Goal: Task Accomplishment & Management: Manage account settings

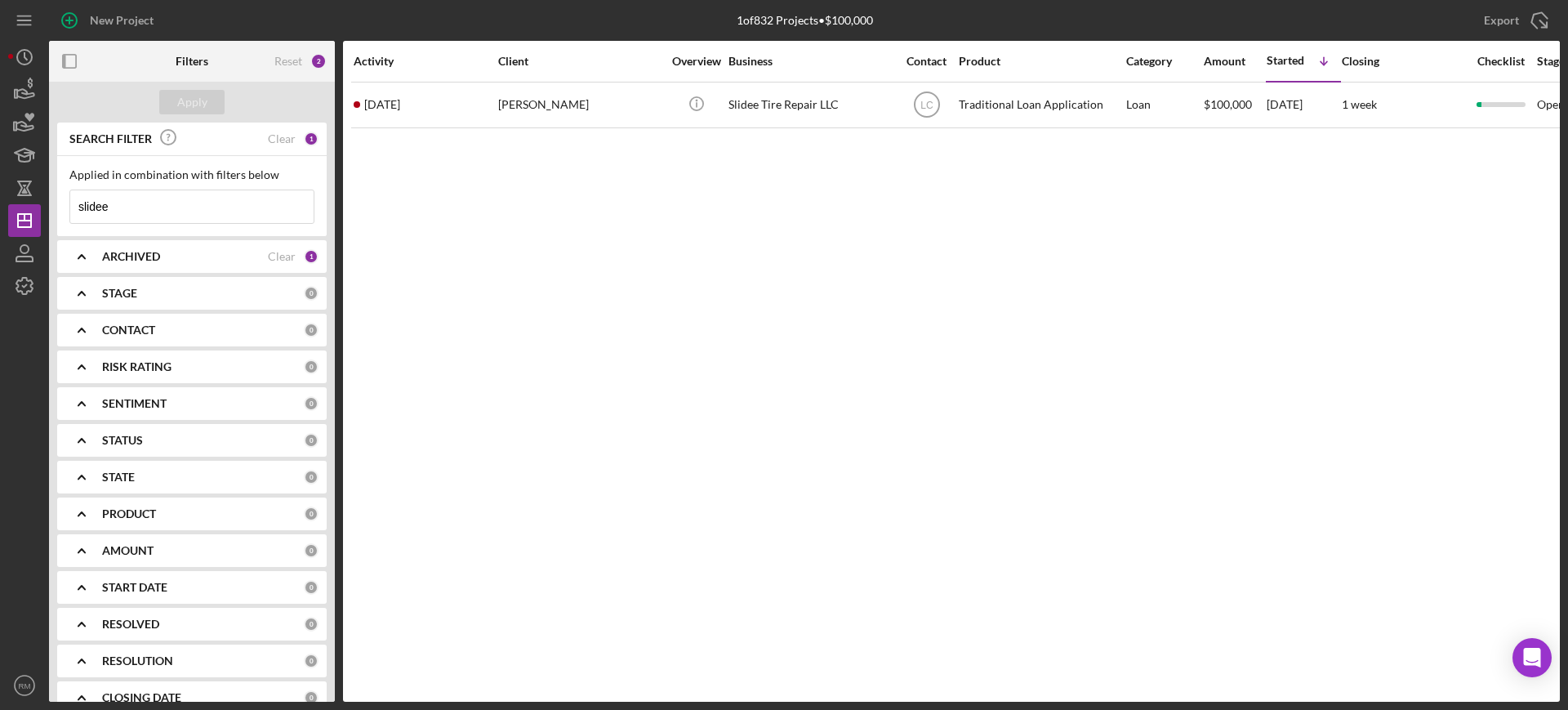
click at [197, 196] on input "slidee" at bounding box center [192, 206] width 244 height 33
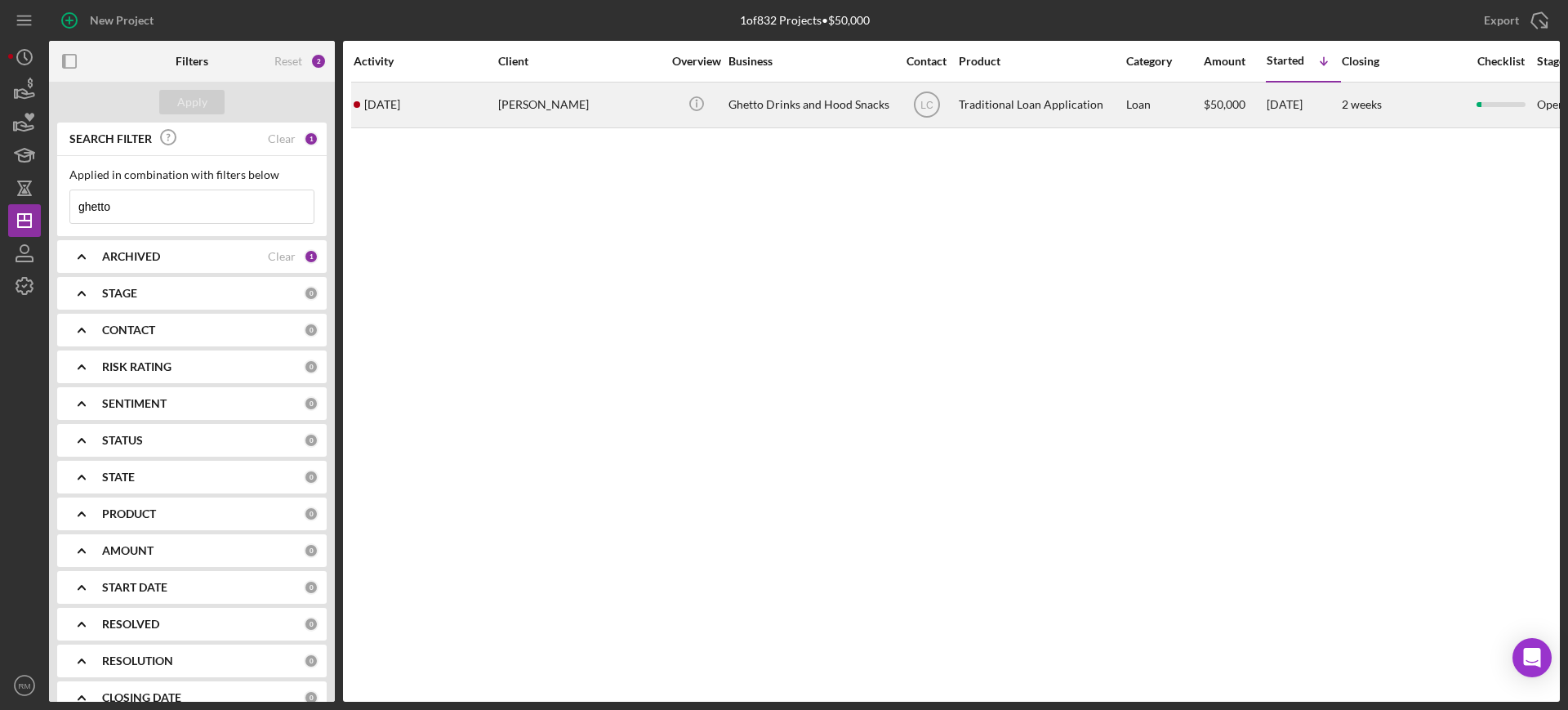
type input "ghetto"
click at [592, 96] on div "[PERSON_NAME]" at bounding box center [580, 105] width 164 height 44
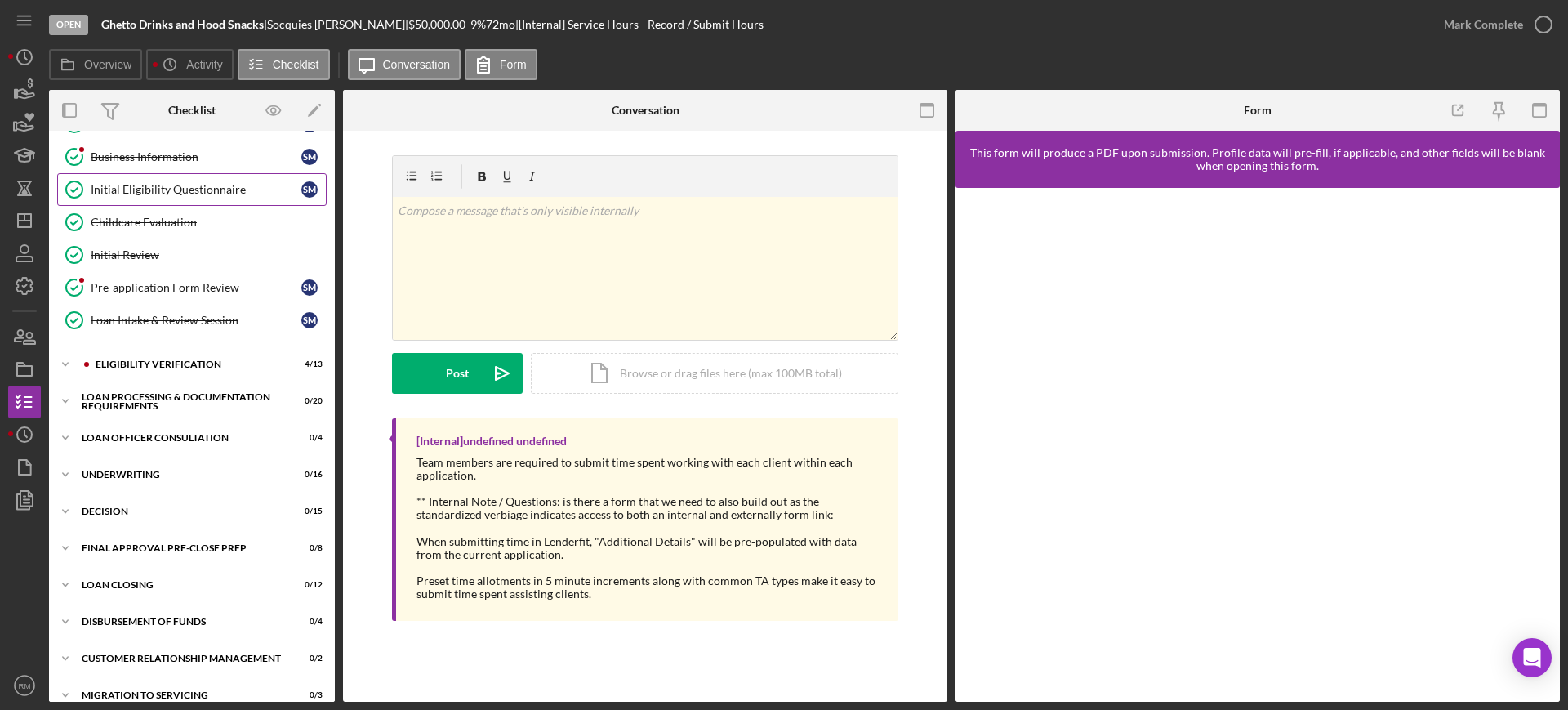
scroll to position [165, 0]
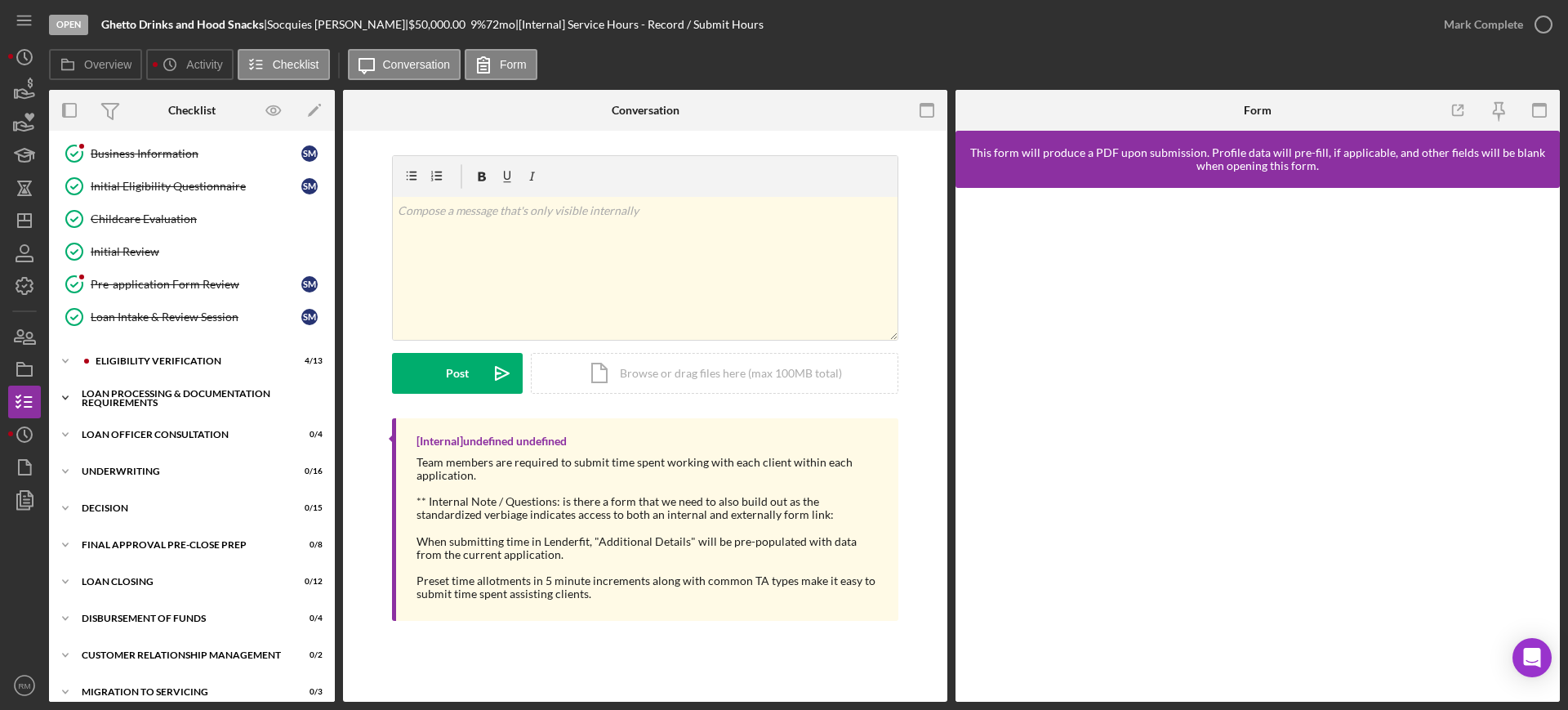
click at [129, 399] on div "Loan Processing & Documentation Requirements" at bounding box center [198, 398] width 233 height 19
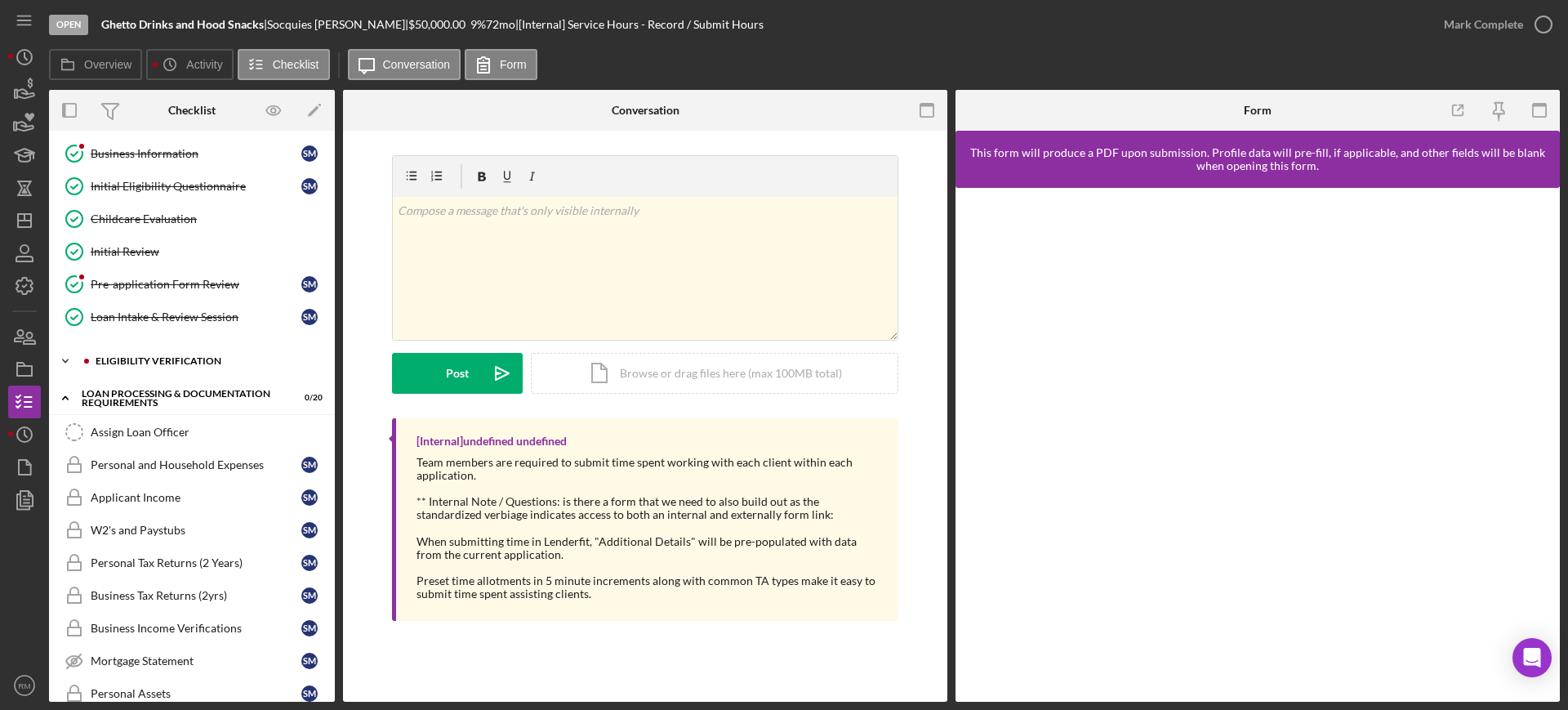
click at [174, 356] on div "Eligibility Verification" at bounding box center [205, 361] width 219 height 10
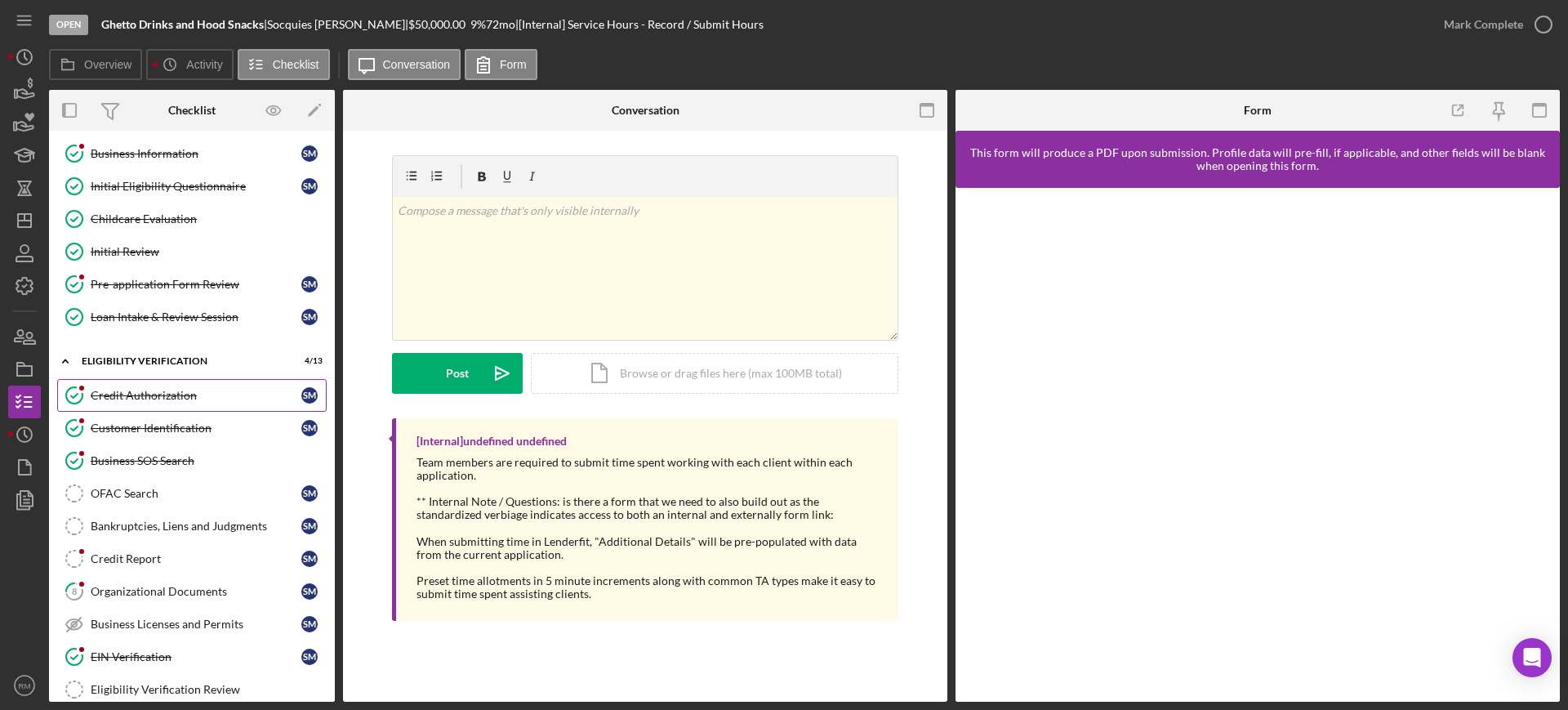
click at [163, 396] on div "Credit Authorization" at bounding box center [196, 395] width 211 height 13
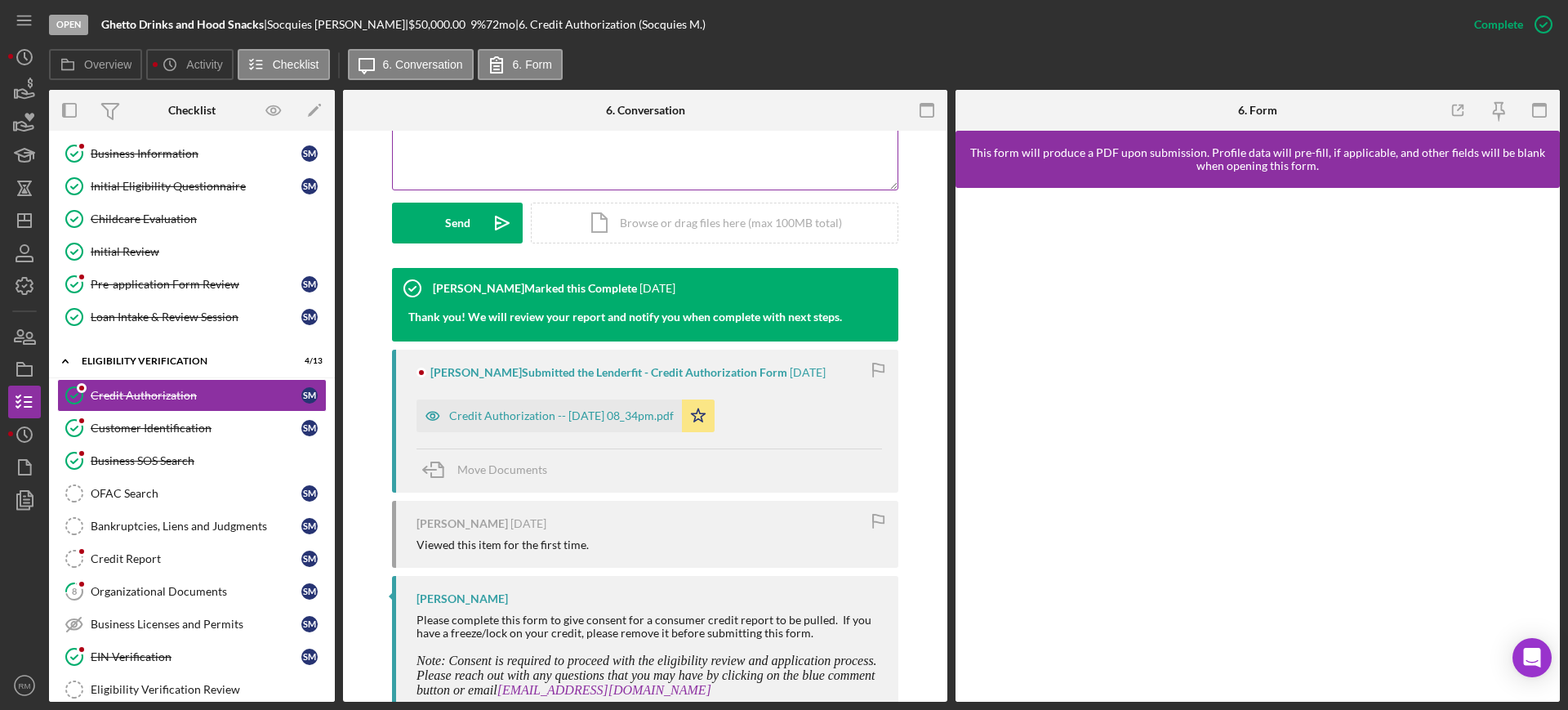
scroll to position [411, 0]
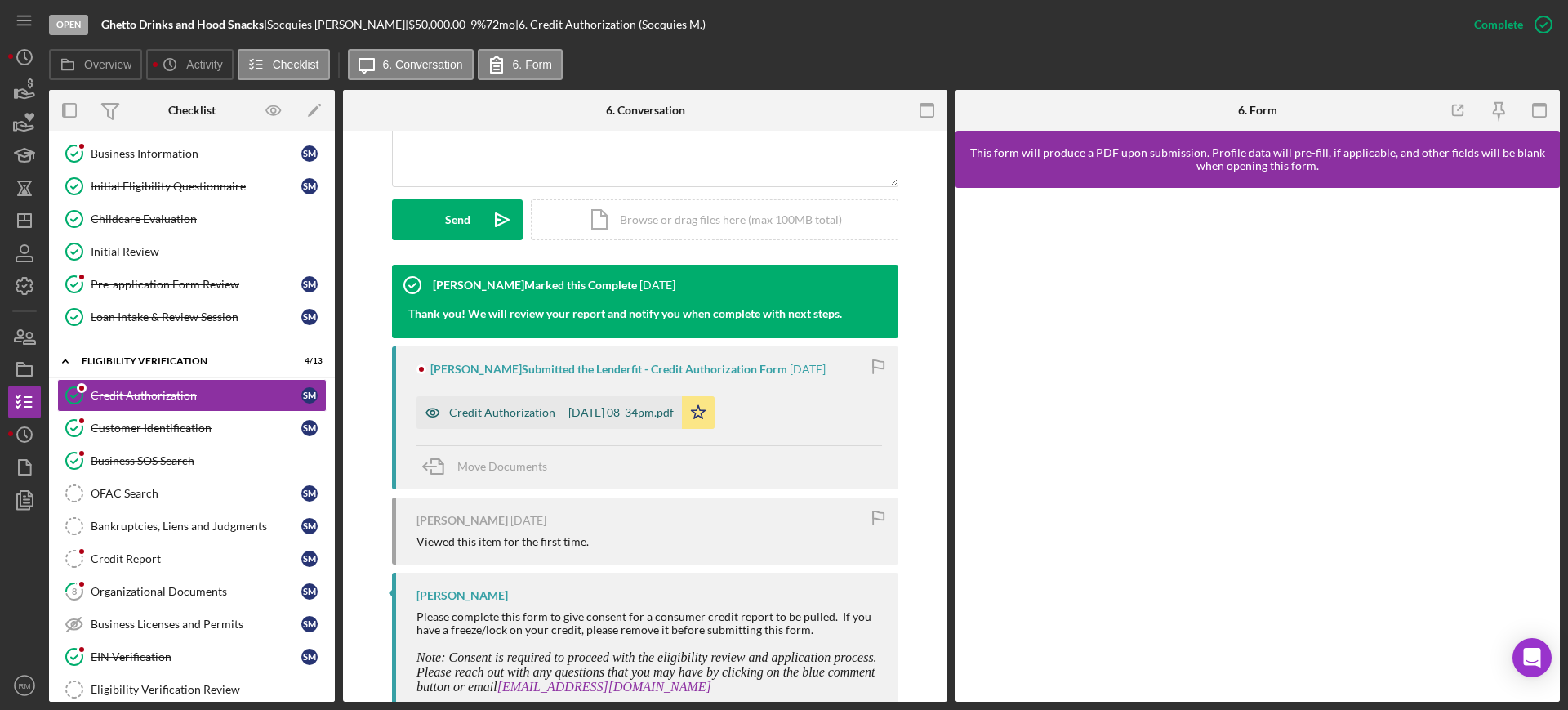
click at [554, 415] on div "Credit Authorization -- [DATE] 08_34pm.pdf" at bounding box center [561, 413] width 225 height 13
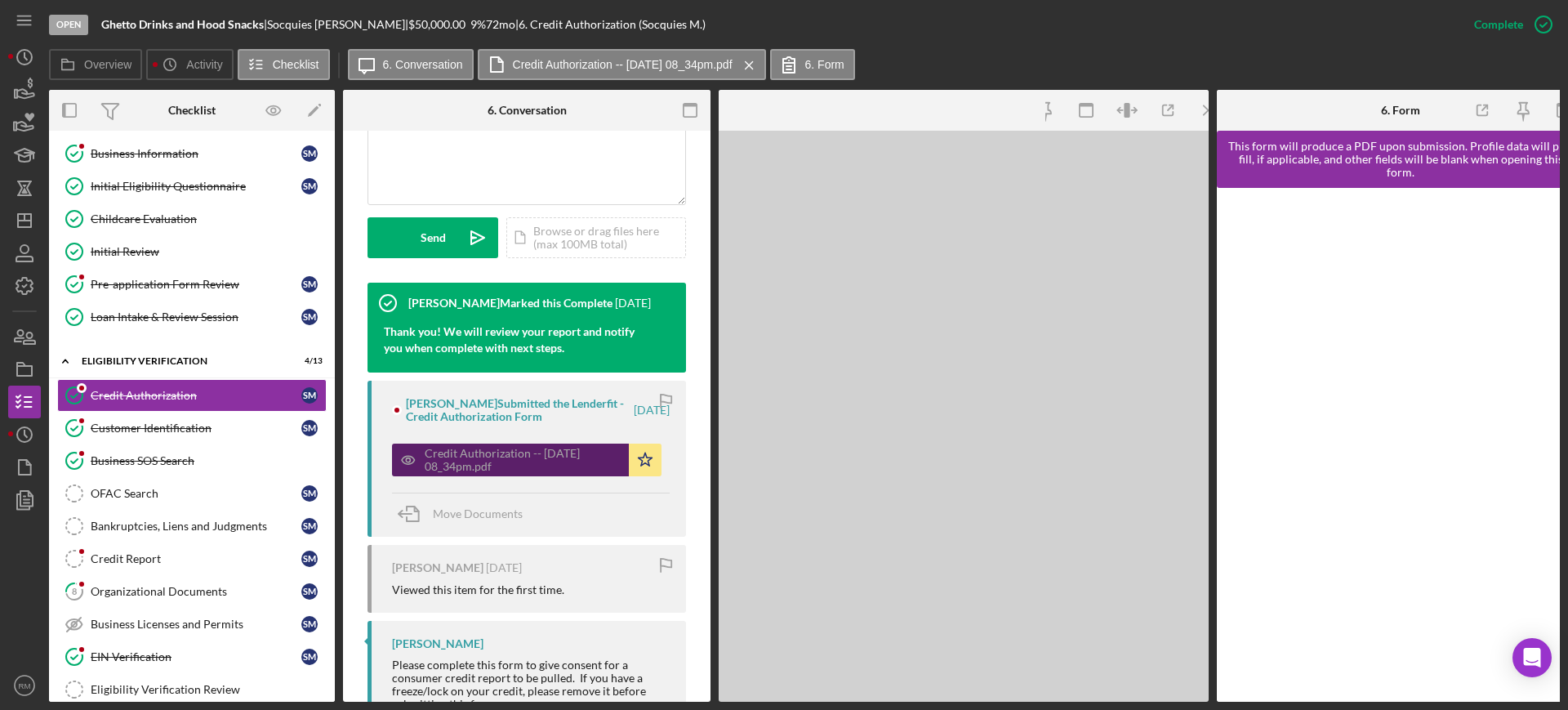
scroll to position [429, 0]
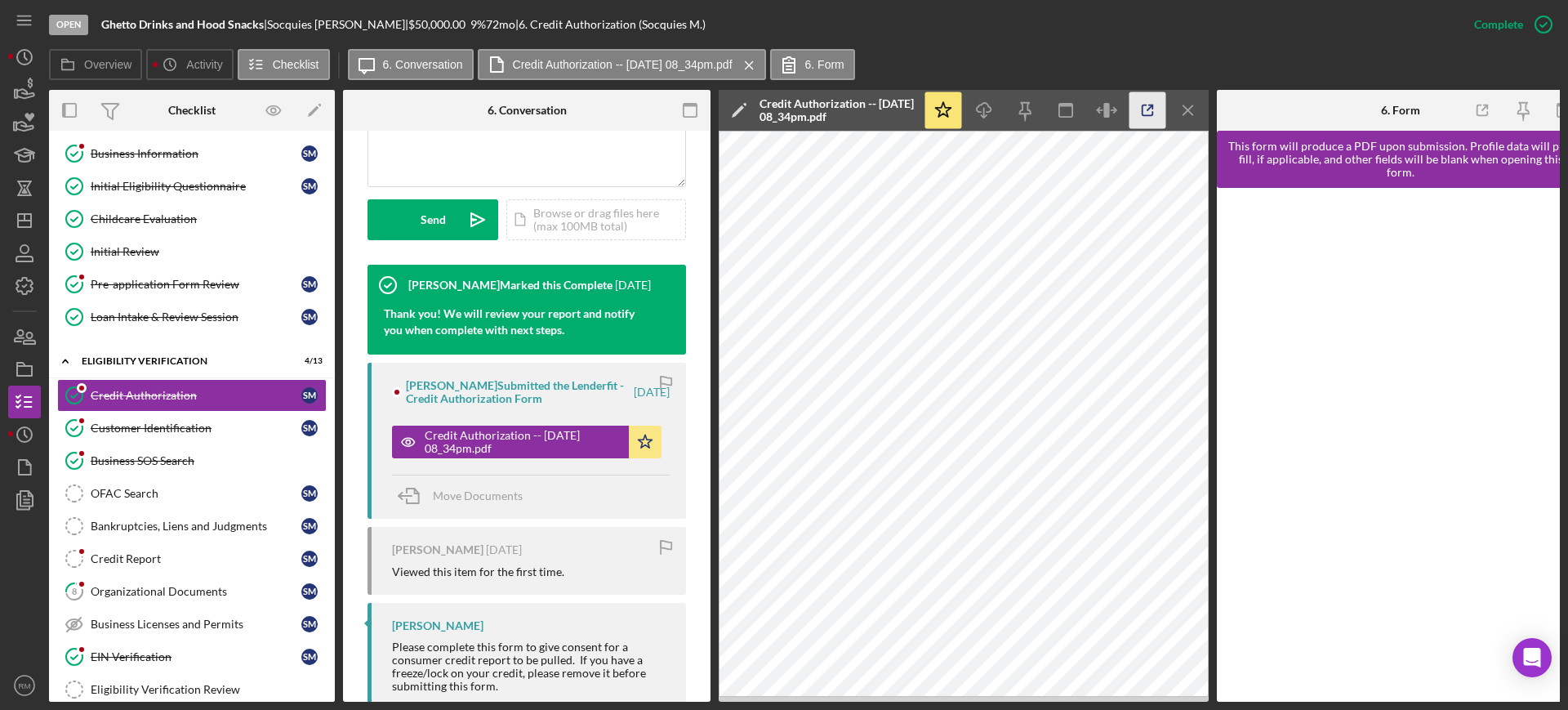
click at [1134, 116] on icon "button" at bounding box center [1148, 111] width 36 height 36
click at [155, 490] on div "OFAC Search" at bounding box center [196, 494] width 211 height 13
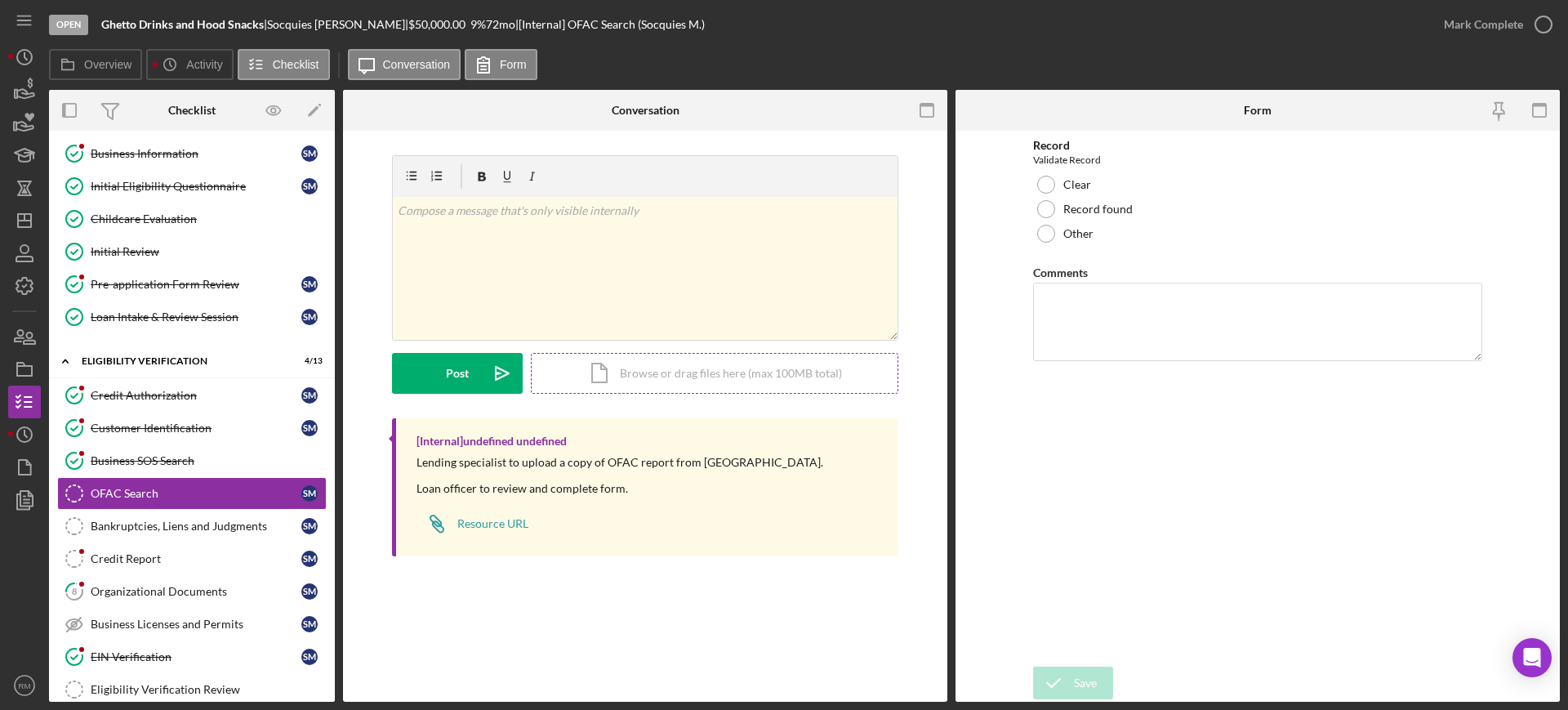
click at [744, 375] on div "Icon/Document Browse or drag files here (max 100MB total) Tap to choose files o…" at bounding box center [714, 373] width 367 height 41
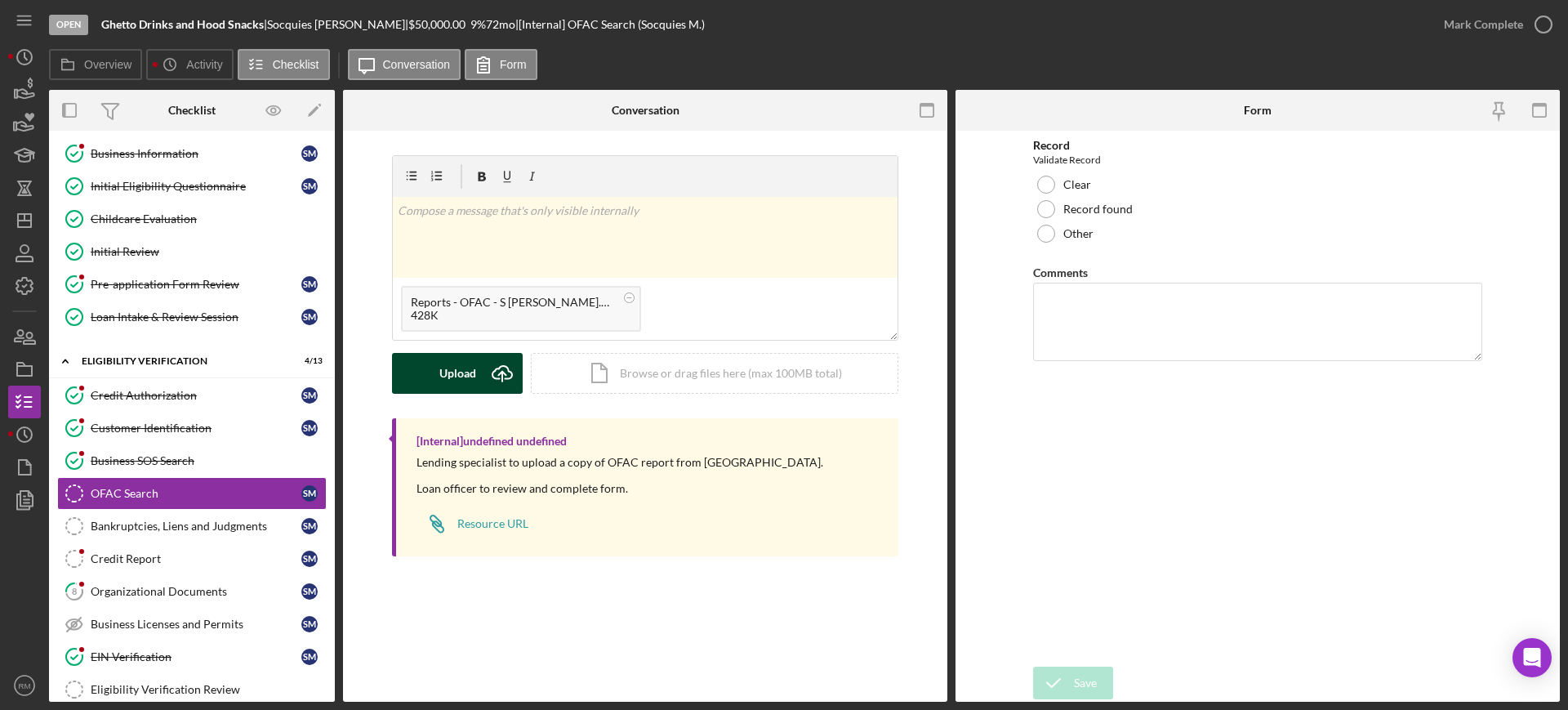
click at [447, 372] on div "Upload" at bounding box center [457, 373] width 36 height 41
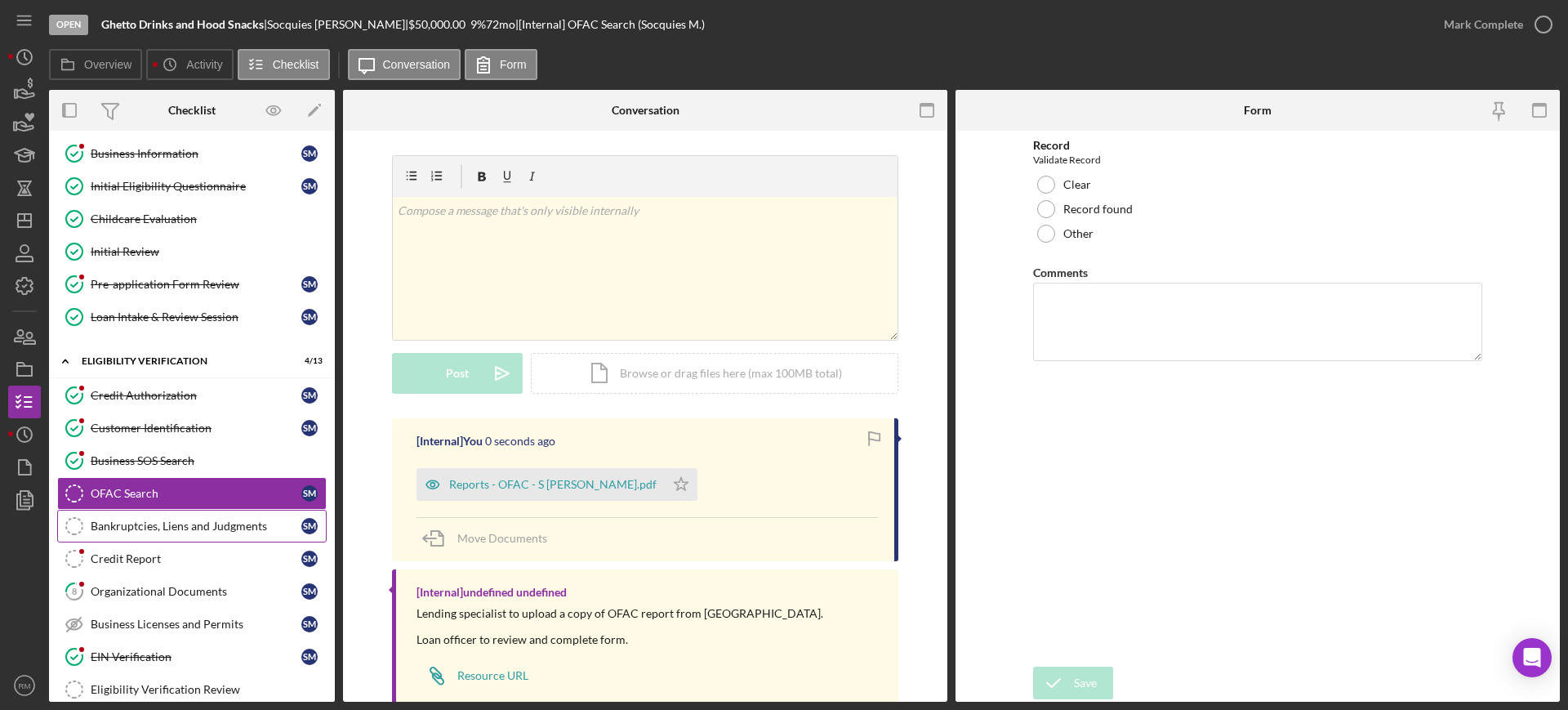
click at [175, 534] on link "Bankruptcies, Liens and Judgments Bankruptcies, Liens and Judgments S M" at bounding box center [192, 526] width 270 height 33
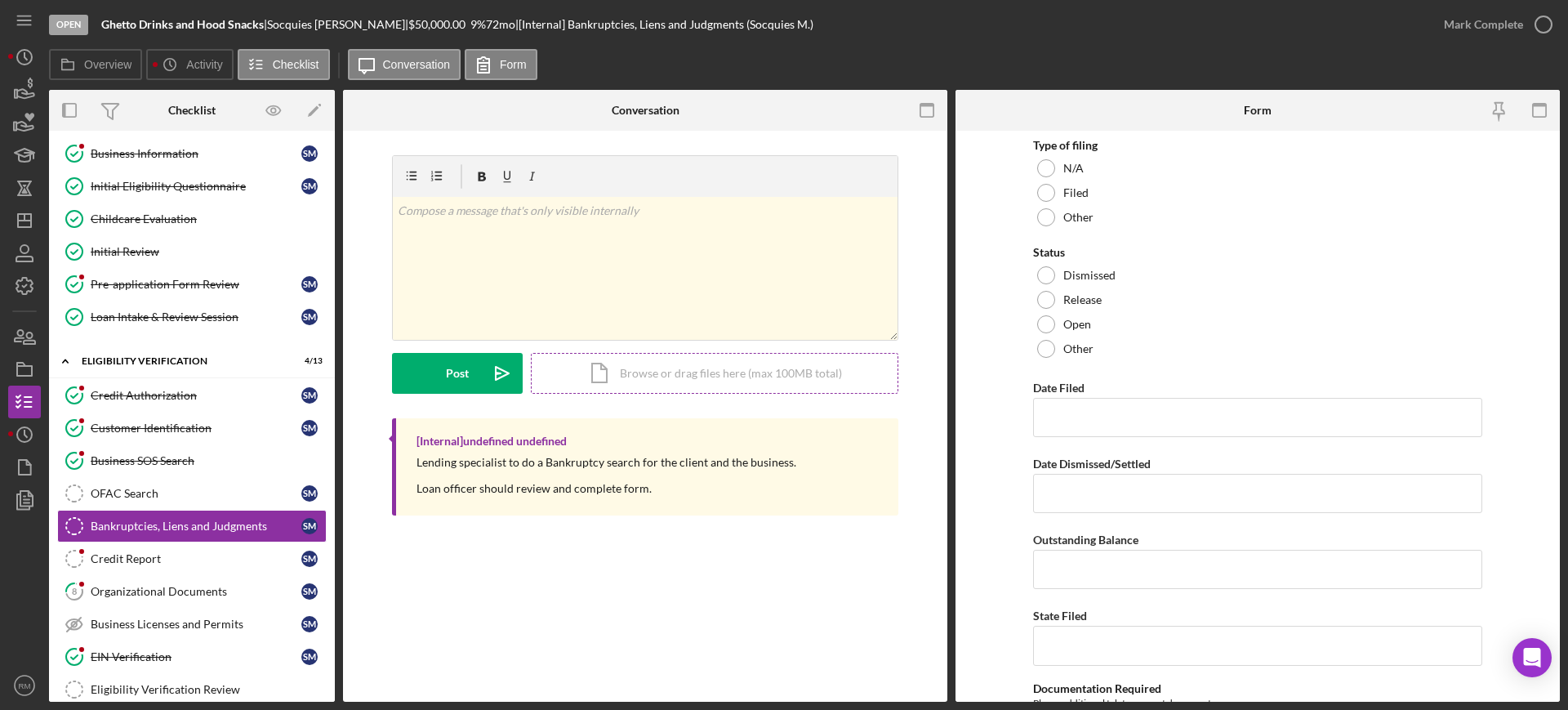
click at [647, 365] on div "Icon/Document Browse or drag files here (max 100MB total) Tap to choose files o…" at bounding box center [714, 373] width 367 height 41
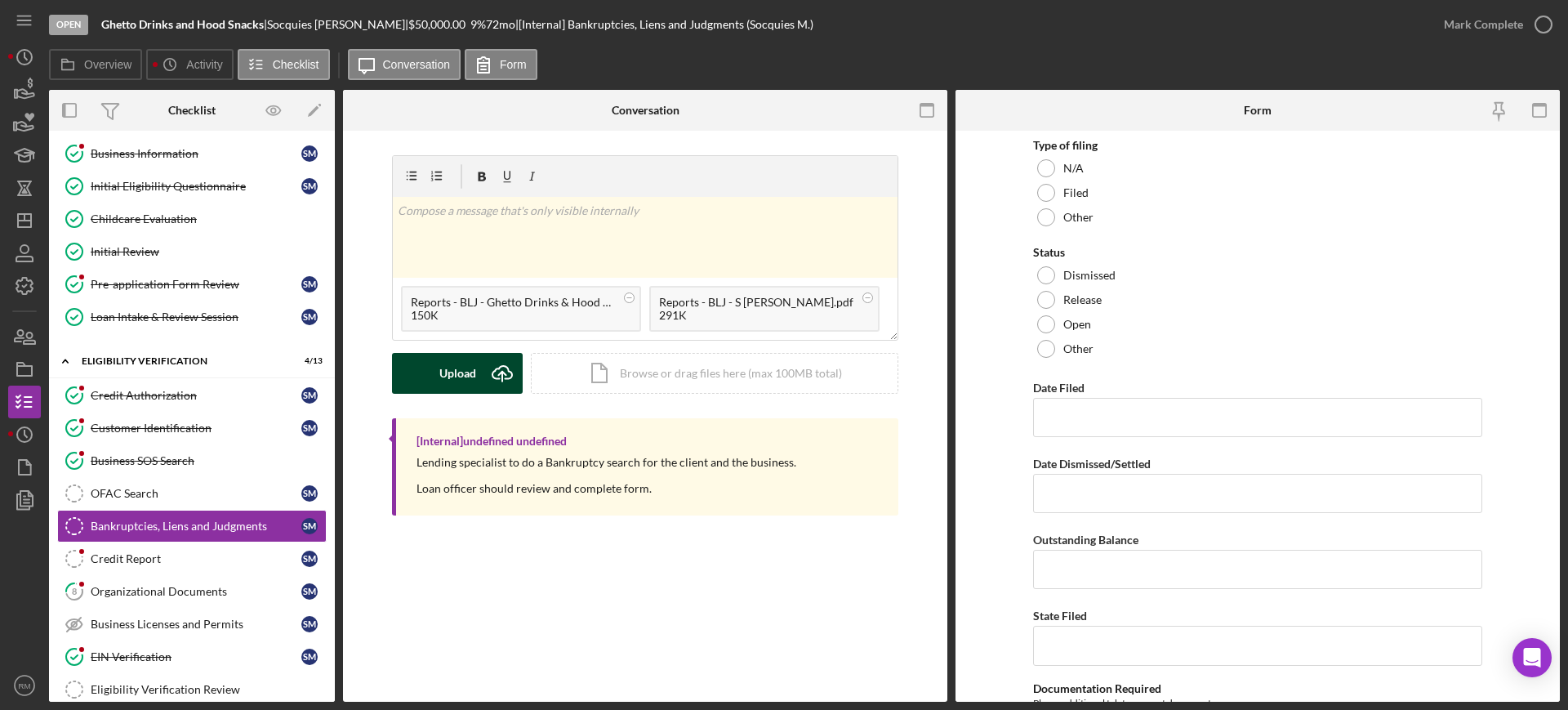
click at [412, 355] on button "Upload Icon/Upload" at bounding box center [457, 373] width 131 height 41
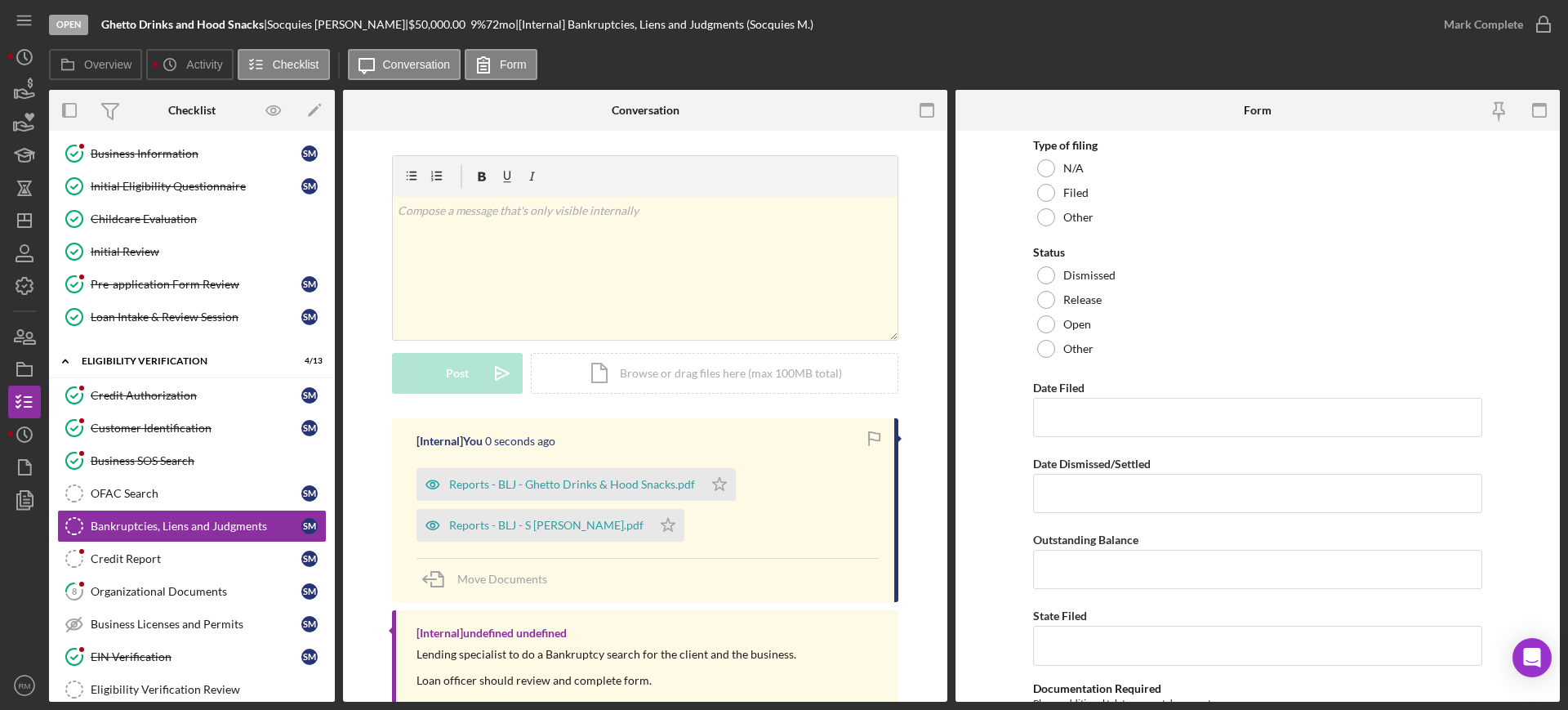
click at [174, 554] on div "Credit Report" at bounding box center [196, 558] width 211 height 13
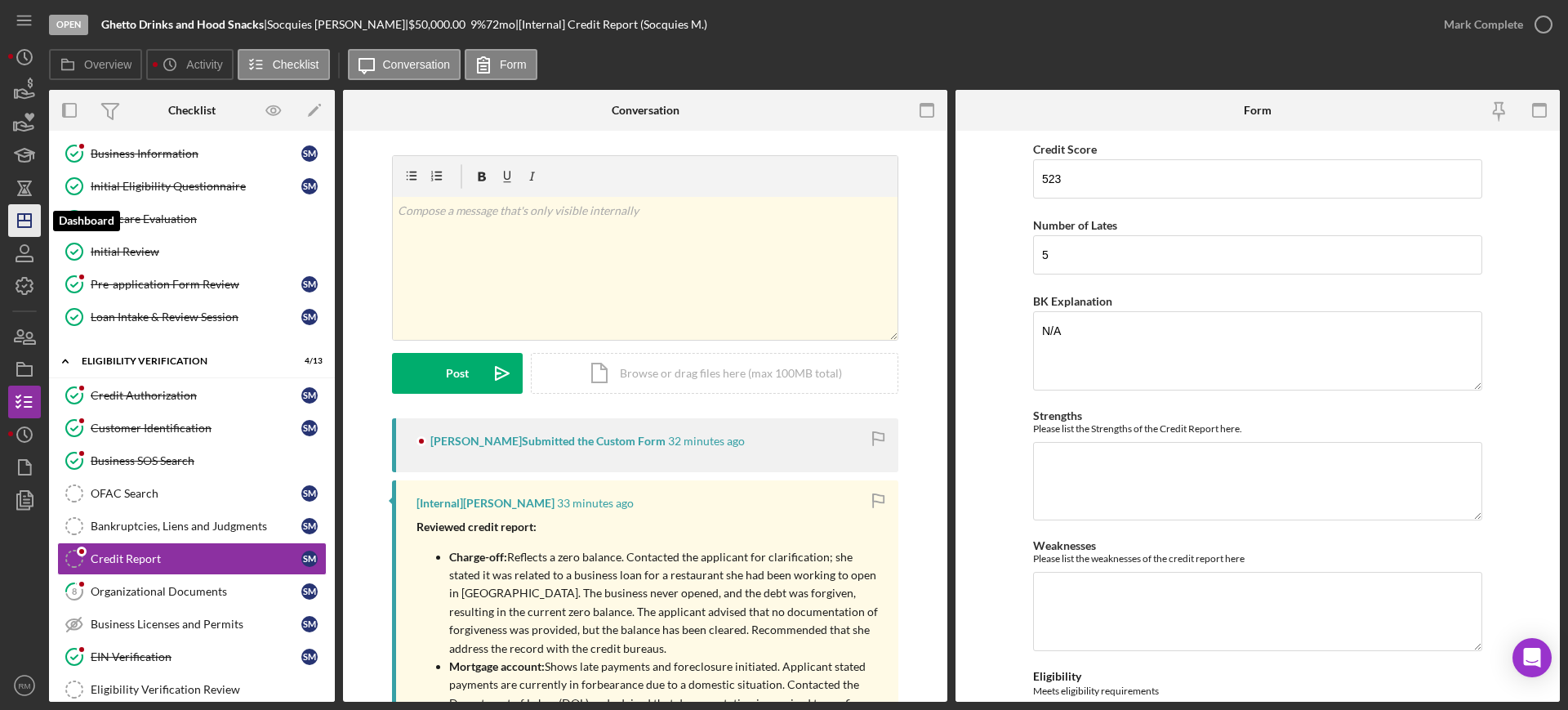
click at [24, 212] on icon "Icon/Dashboard" at bounding box center [24, 220] width 41 height 41
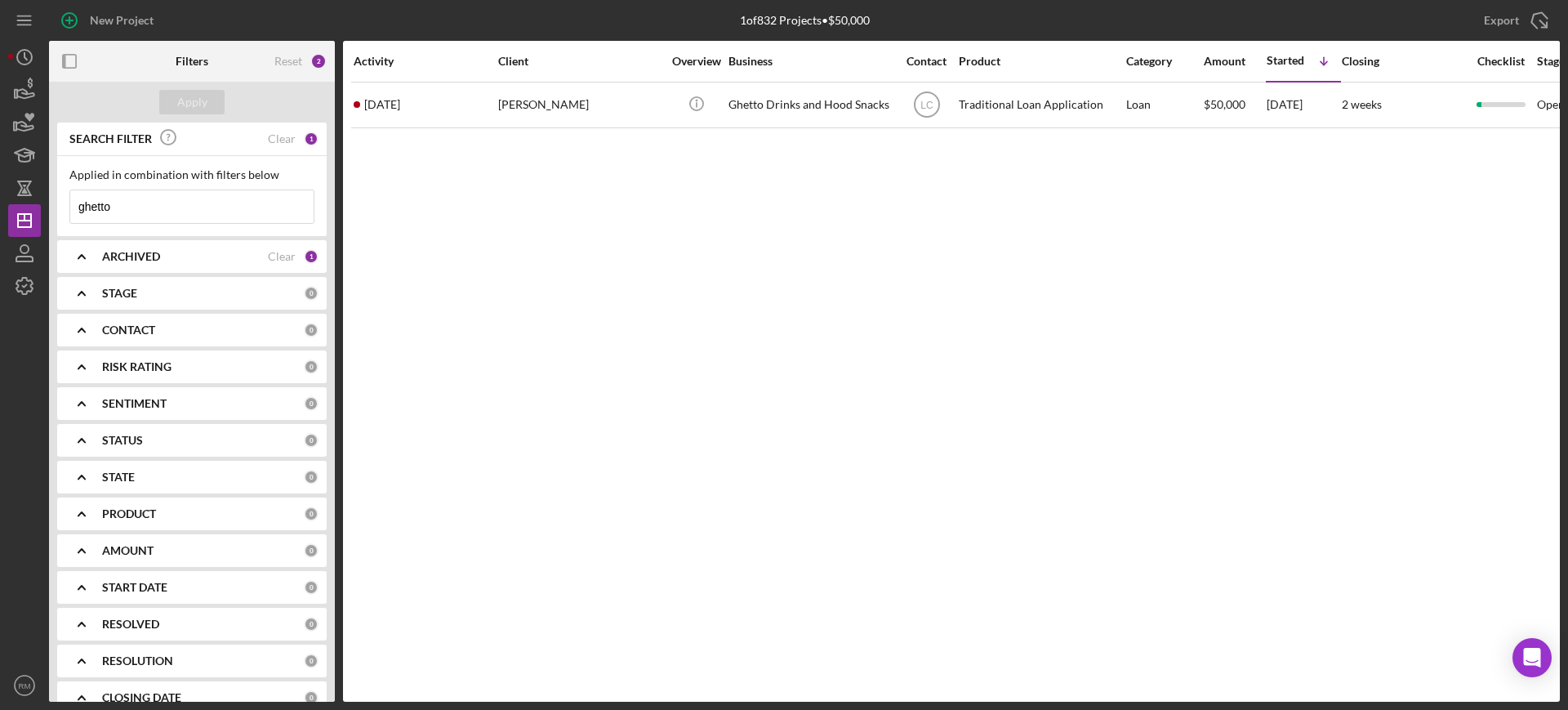
click at [146, 211] on input "ghetto" at bounding box center [192, 206] width 244 height 33
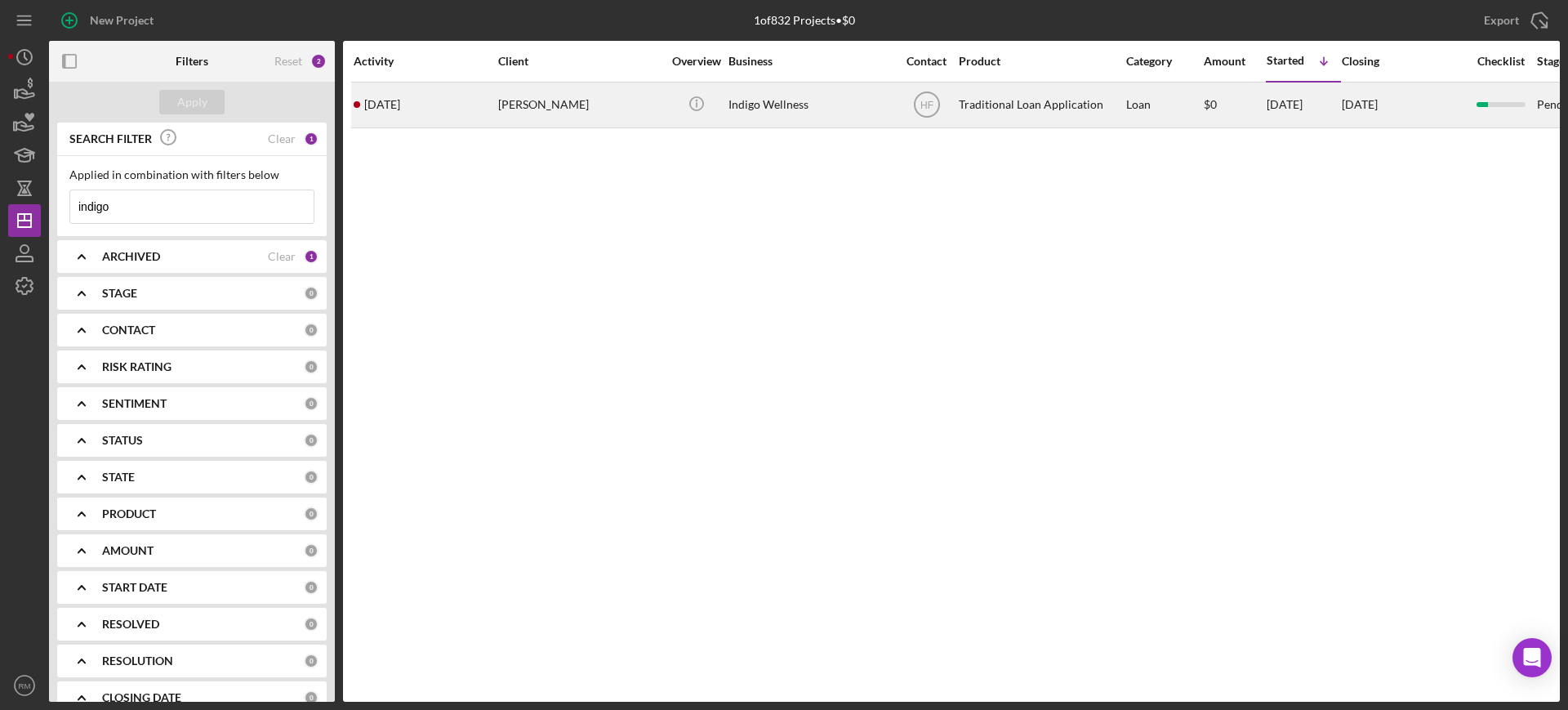
type input "indigo"
click at [624, 86] on div "Ayanna Quamina" at bounding box center [580, 105] width 164 height 44
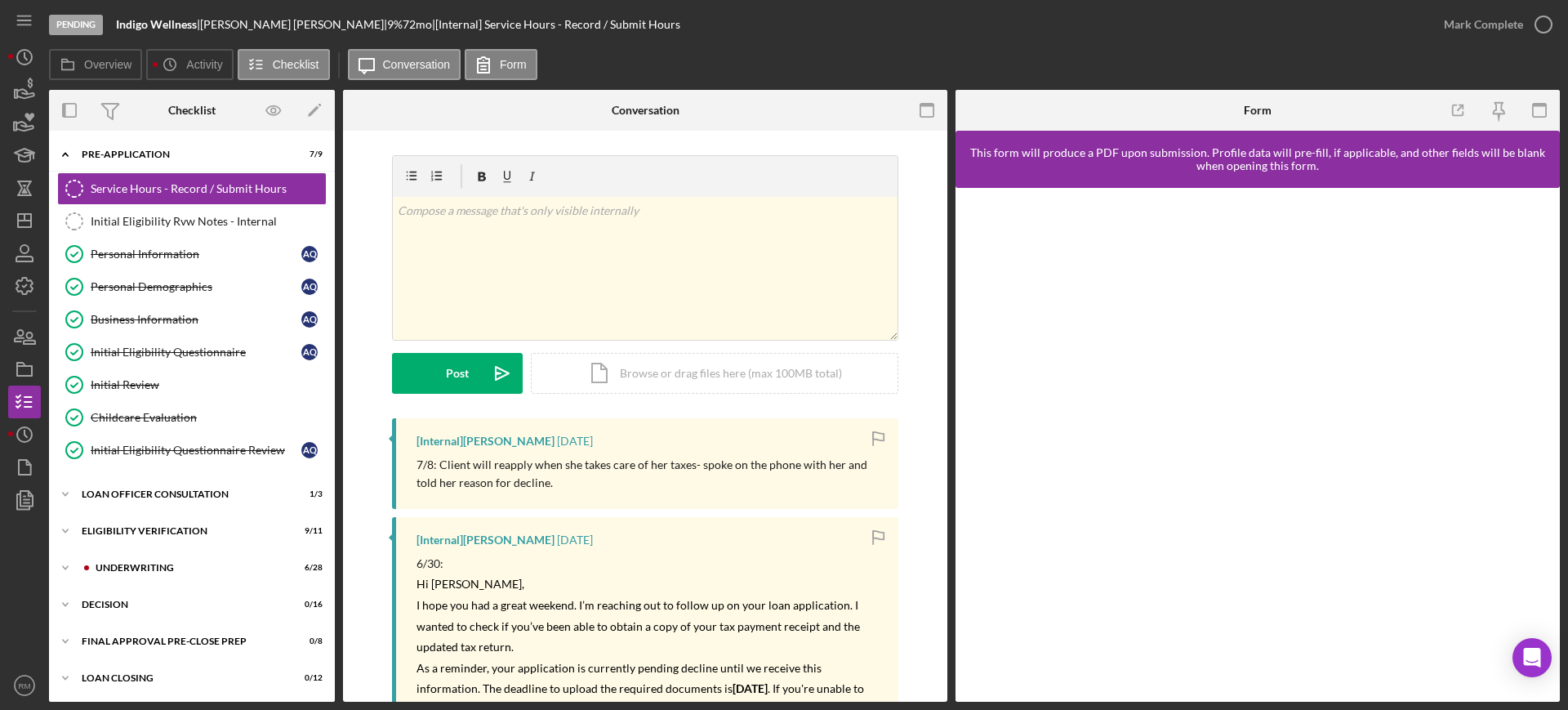
scroll to position [112, 0]
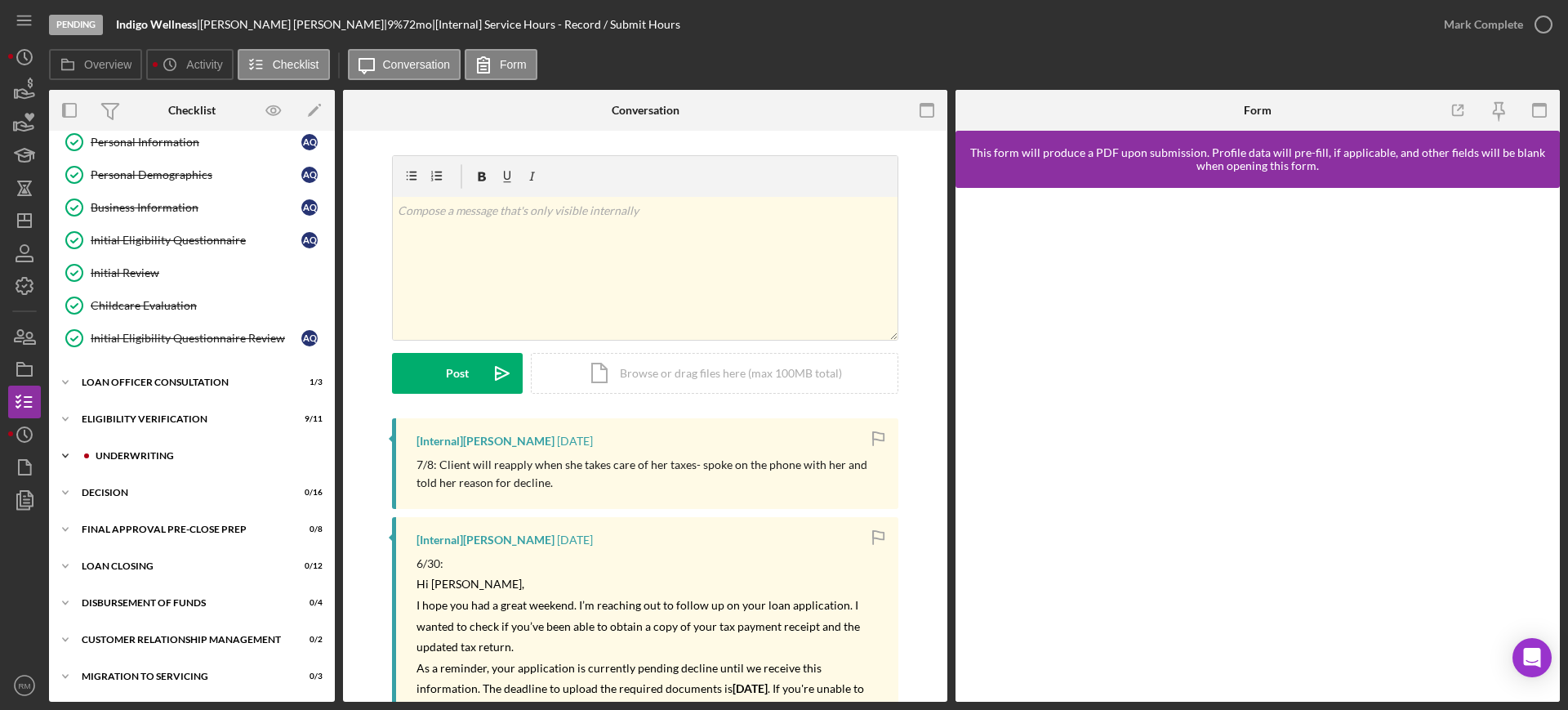
click at [151, 448] on div "Icon/Expander Underwriting 6 / 28" at bounding box center [192, 455] width 286 height 33
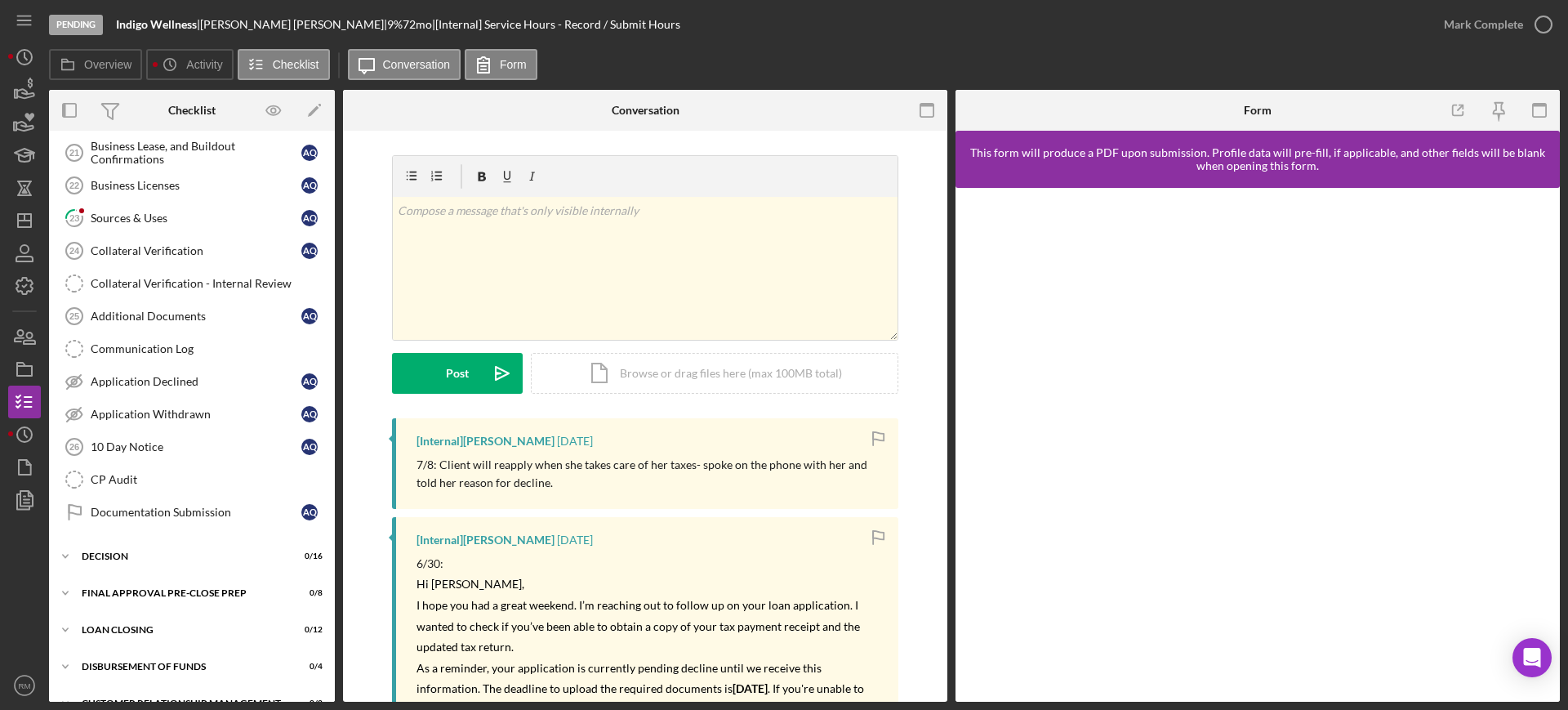
scroll to position [1035, 0]
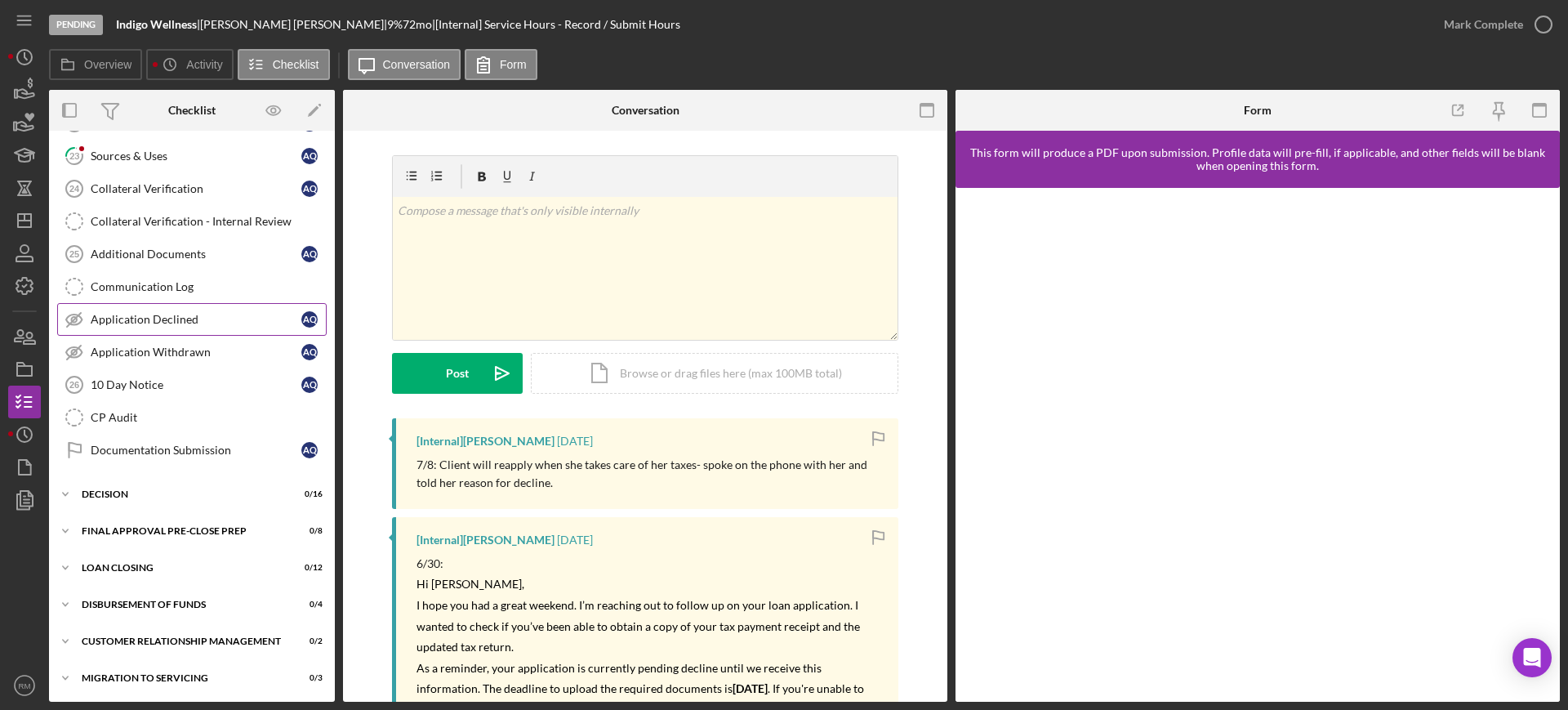
click at [194, 320] on div "Application Declined" at bounding box center [196, 319] width 211 height 13
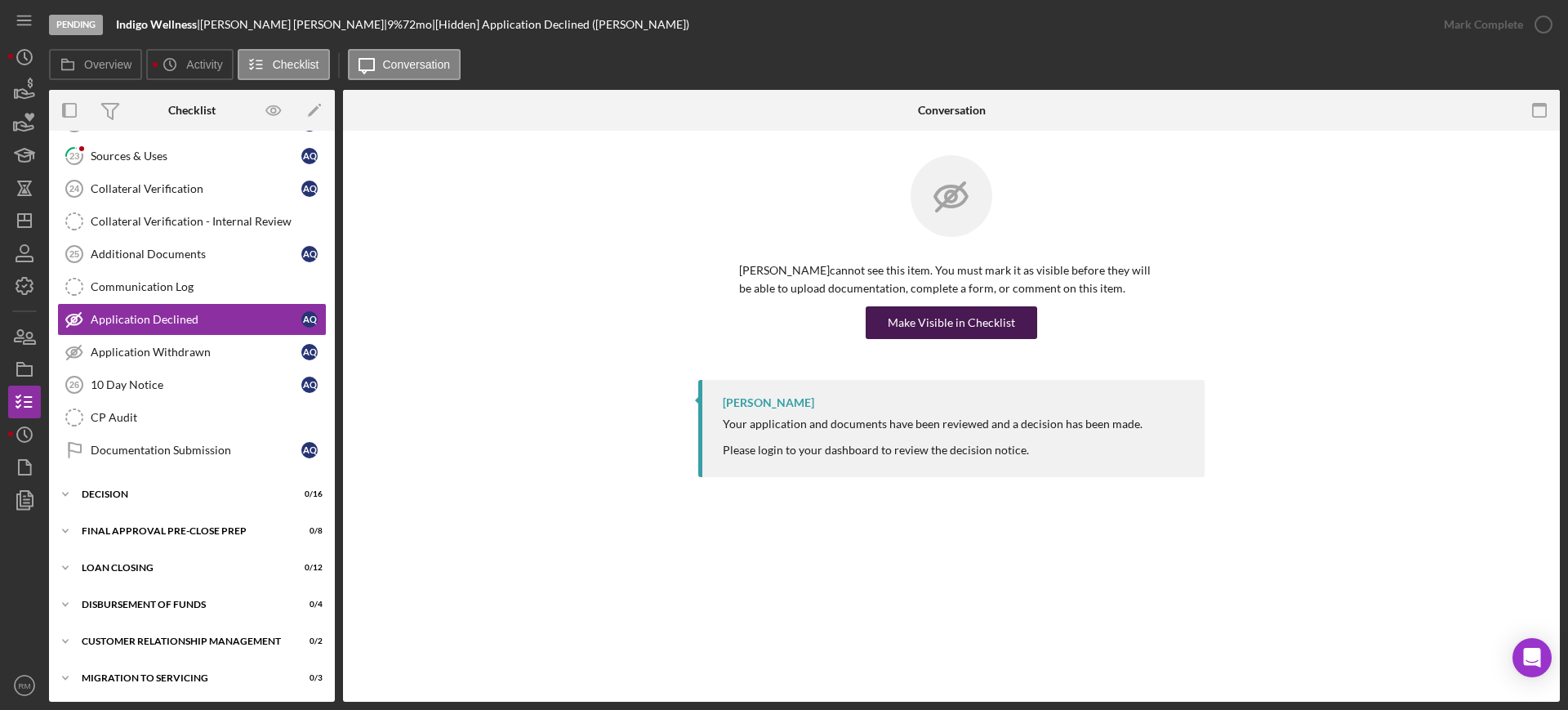
click at [924, 329] on div "Make Visible in Checklist" at bounding box center [952, 323] width 127 height 33
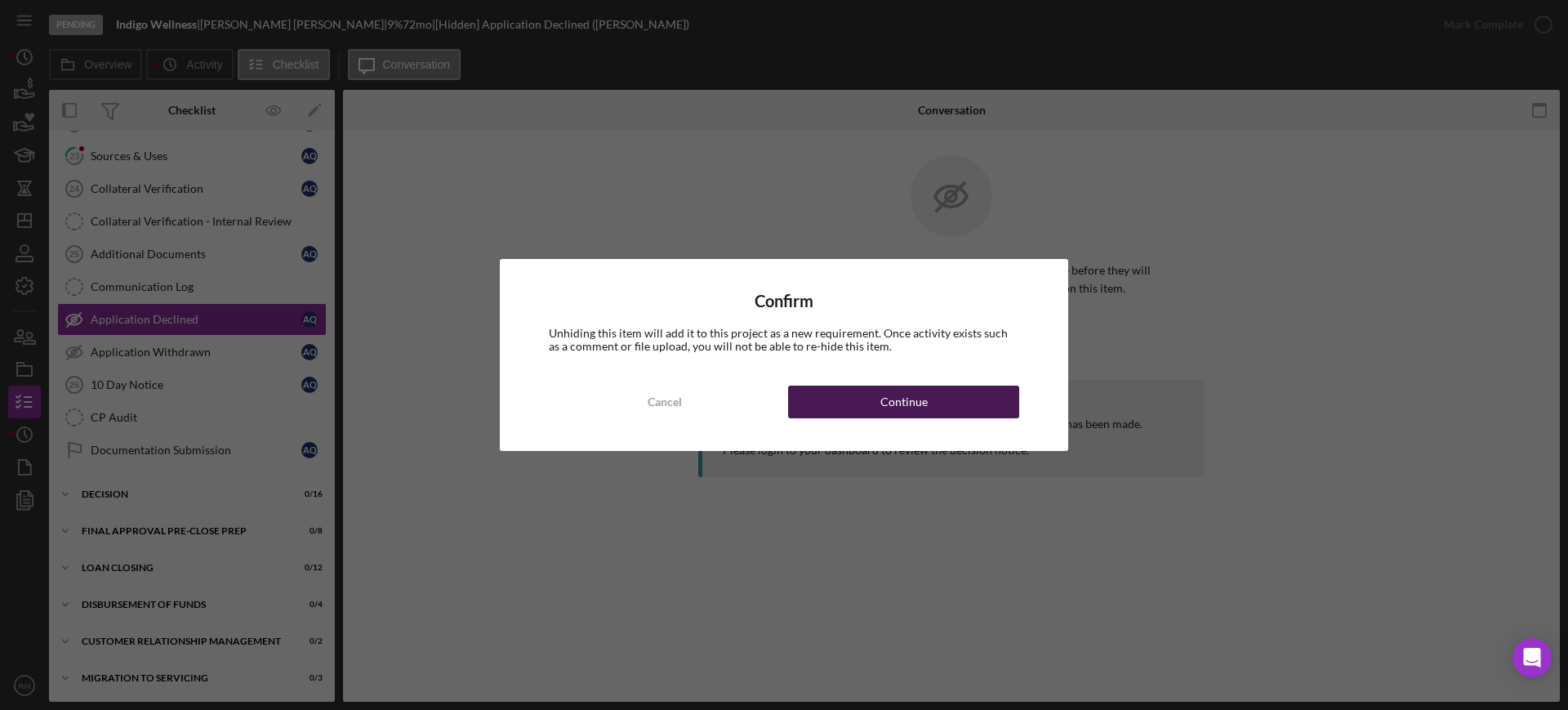
click at [878, 393] on button "Continue" at bounding box center [904, 402] width 231 height 33
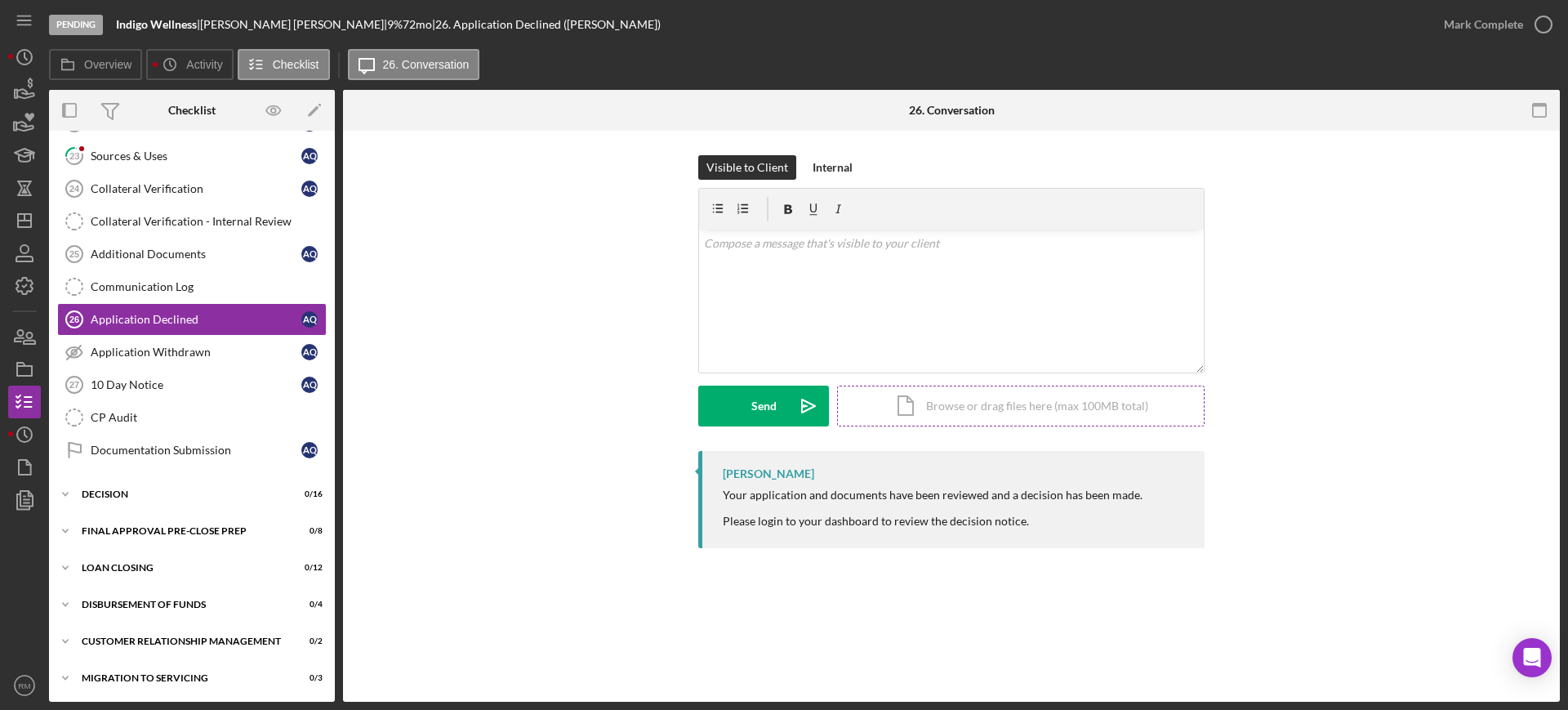
click at [926, 411] on div "Icon/Document Browse or drag files here (max 100MB total) Tap to choose files o…" at bounding box center [1021, 405] width 367 height 41
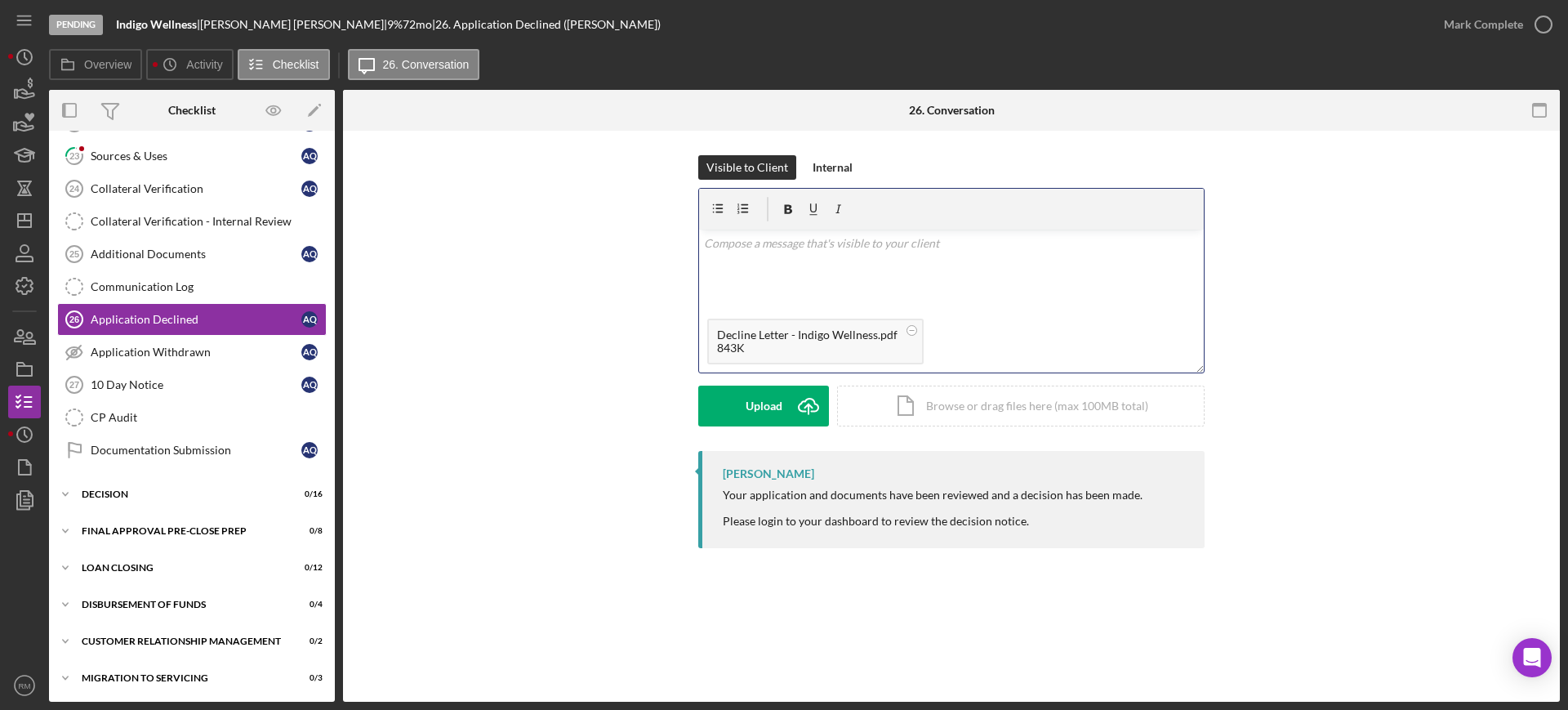
click at [787, 281] on div "v Color teal Color pink Remove color Add row above Add row below Add column bef…" at bounding box center [951, 270] width 504 height 81
click at [752, 254] on div "v Color teal Color pink Remove color Add row above Add row below Add column bef…" at bounding box center [951, 270] width 504 height 81
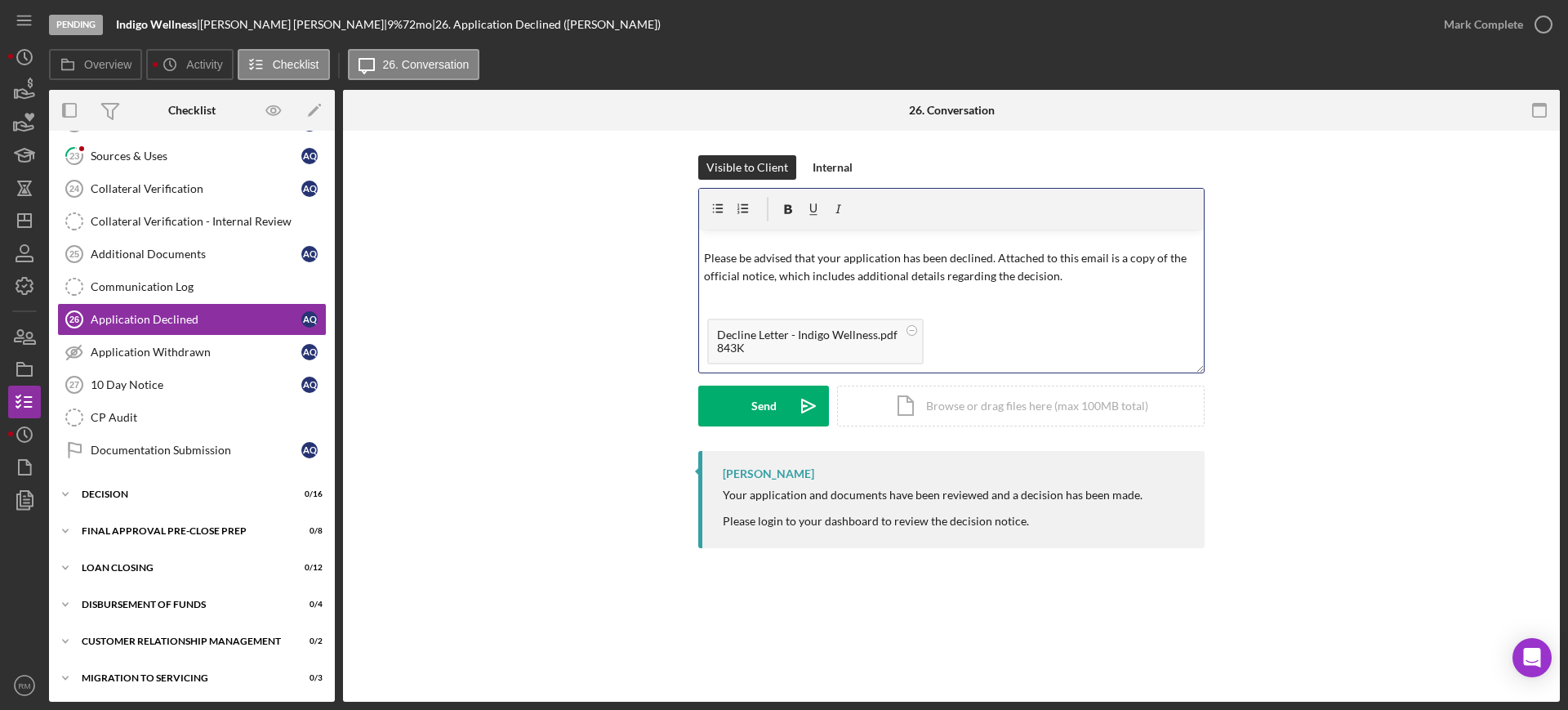
scroll to position [77, 0]
click at [727, 398] on button "Send Icon/icon-invite-send" at bounding box center [764, 405] width 131 height 41
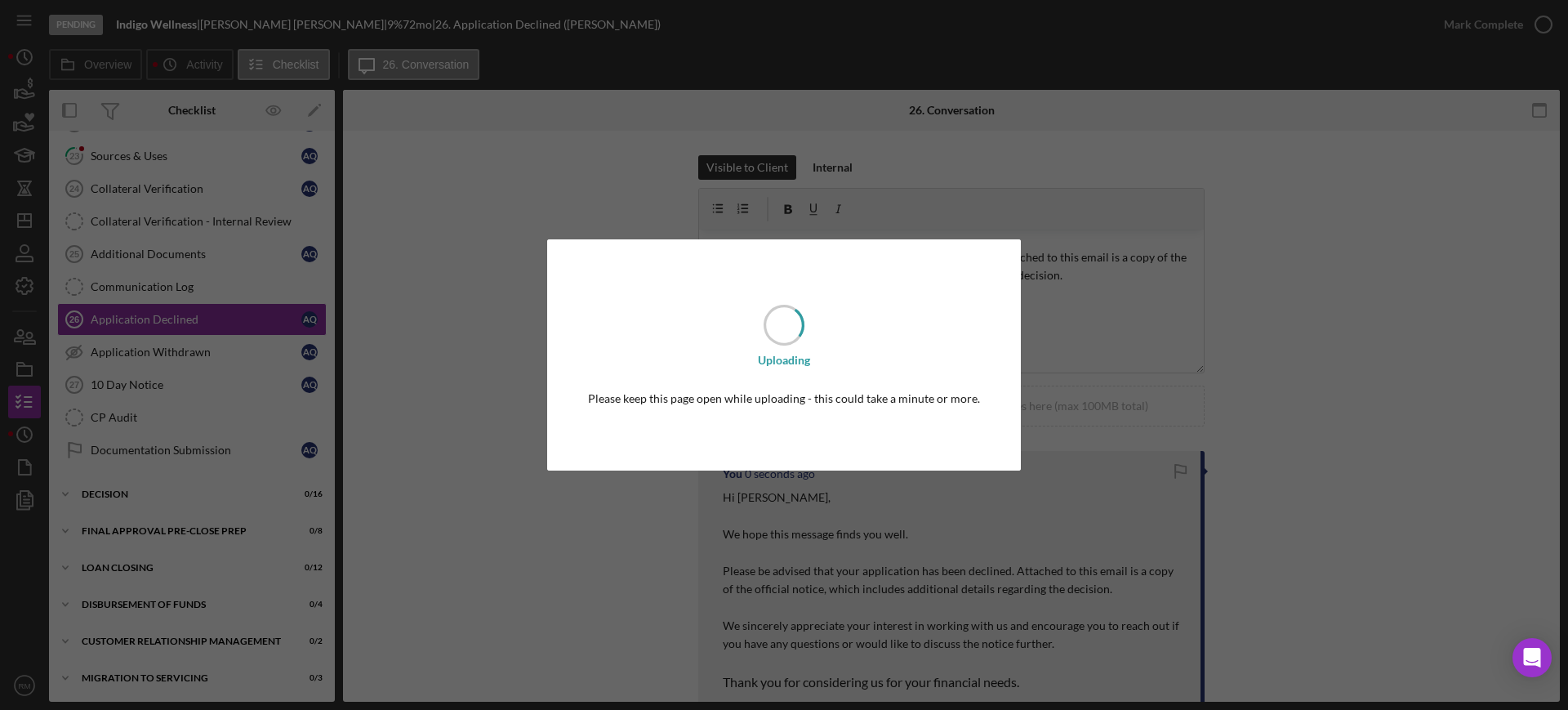
scroll to position [0, 0]
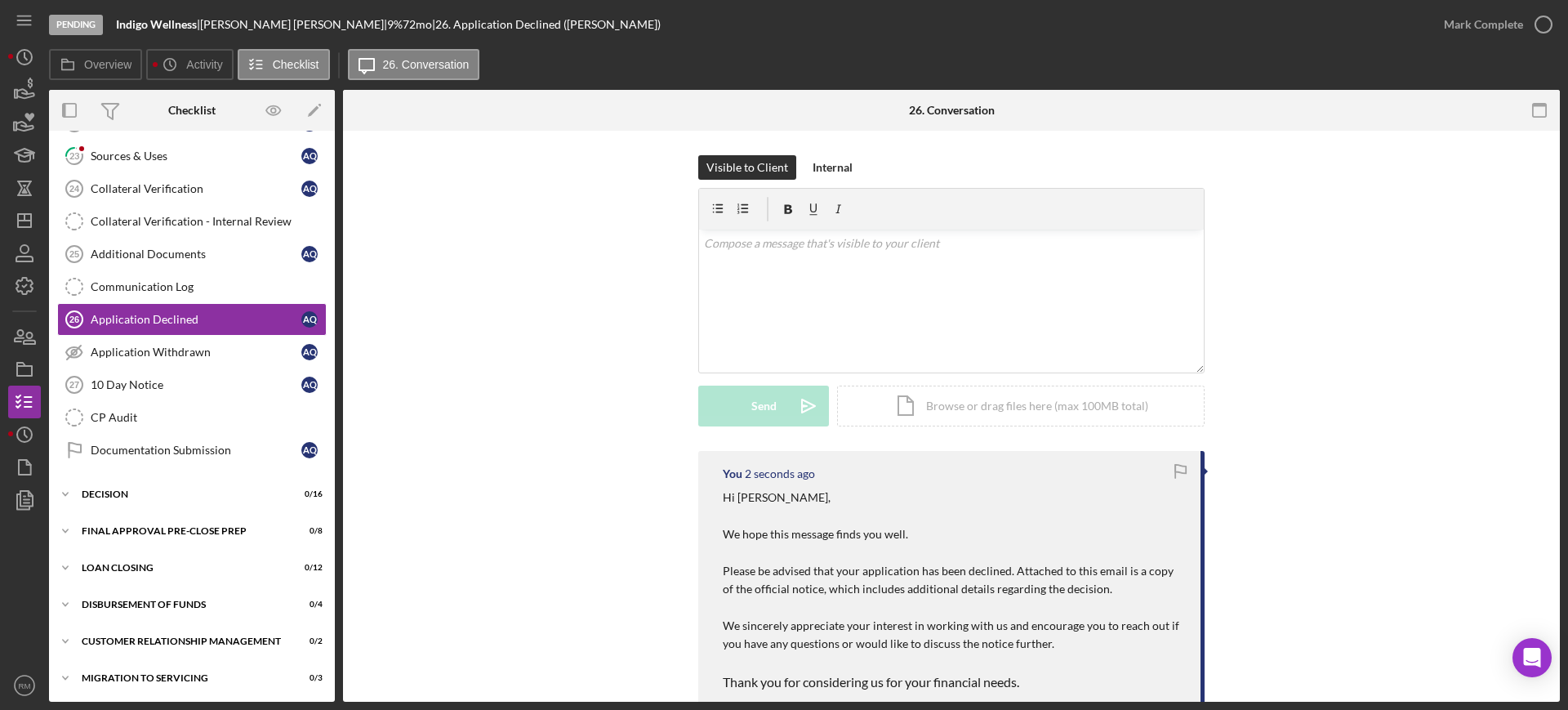
click at [1493, 26] on div "Mark Complete" at bounding box center [1483, 25] width 79 height 33
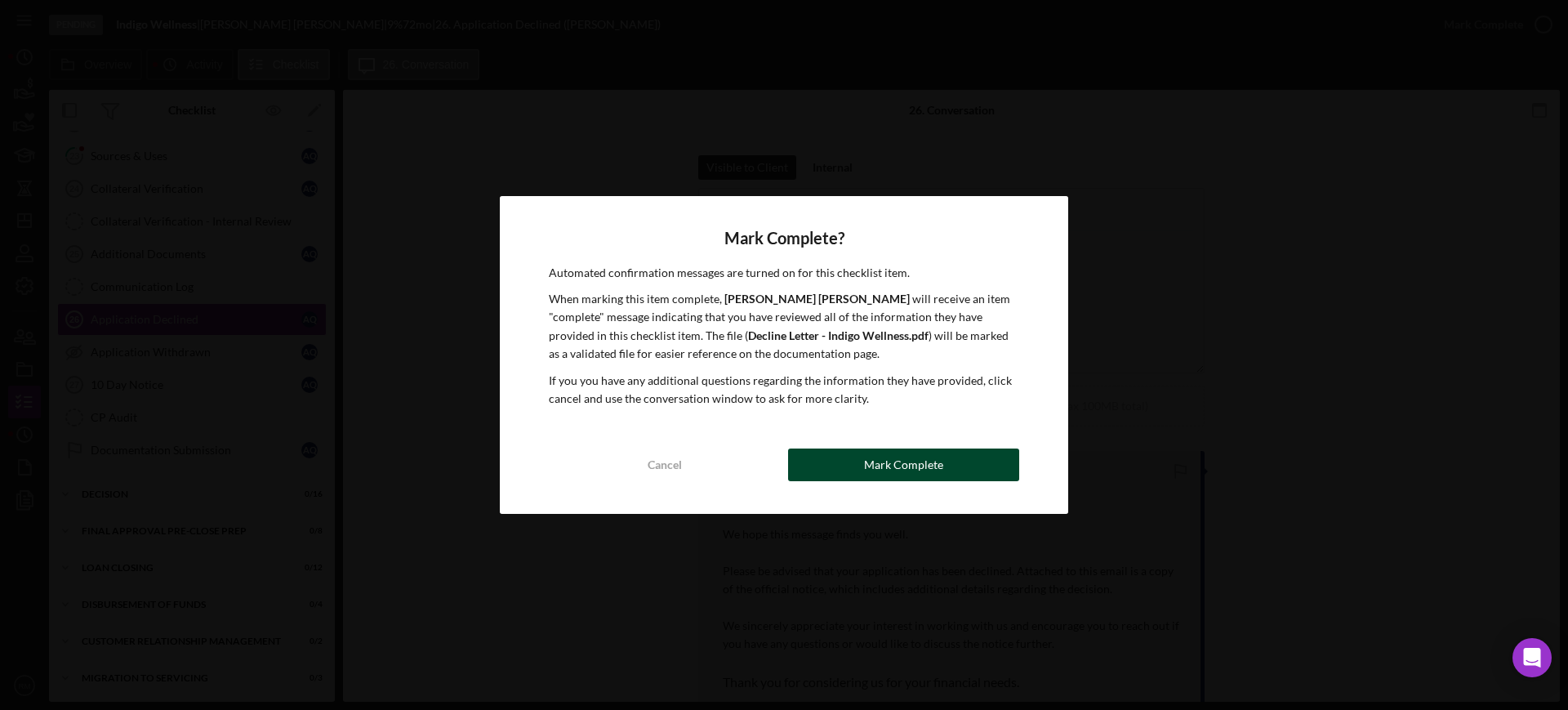
click at [963, 463] on button "Mark Complete" at bounding box center [904, 465] width 231 height 33
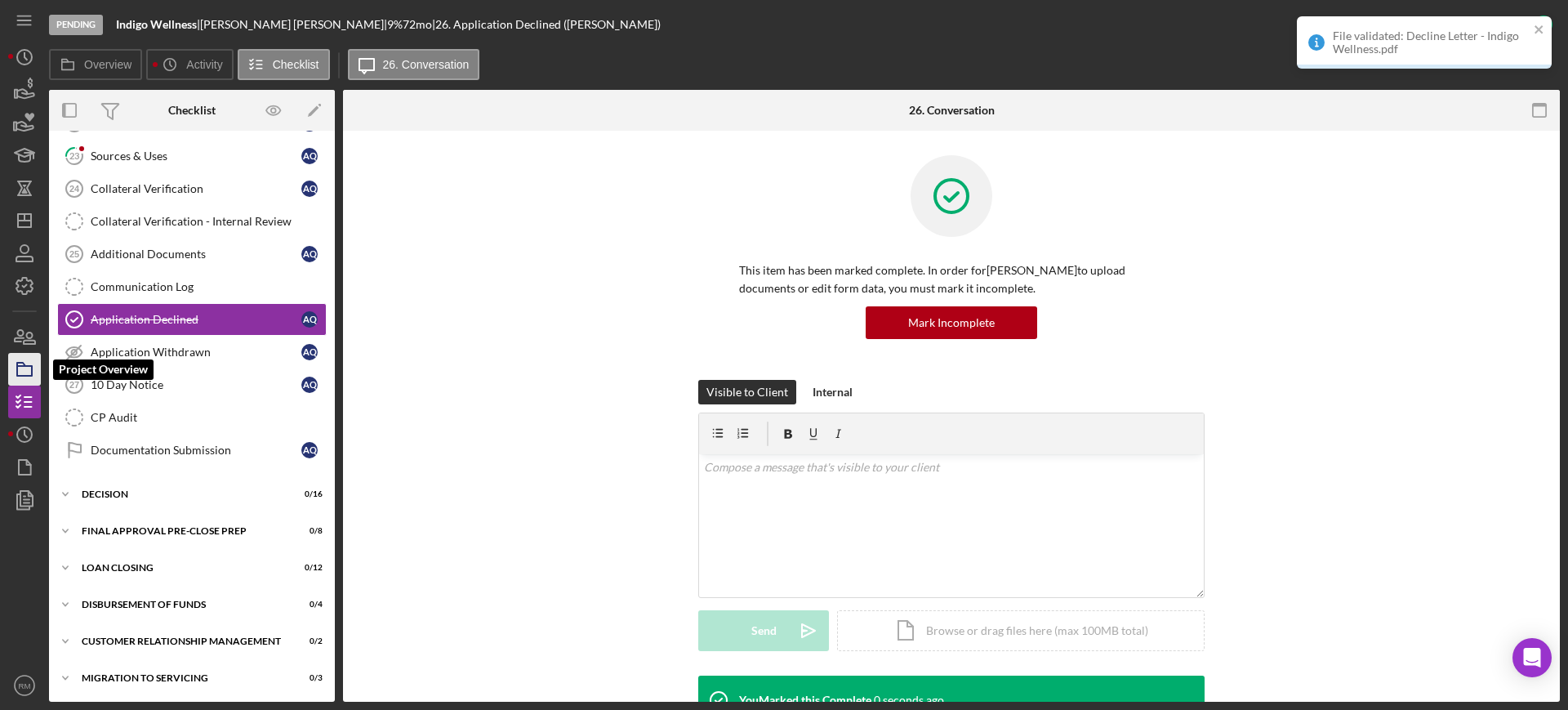
click at [26, 368] on icon "button" at bounding box center [24, 369] width 41 height 41
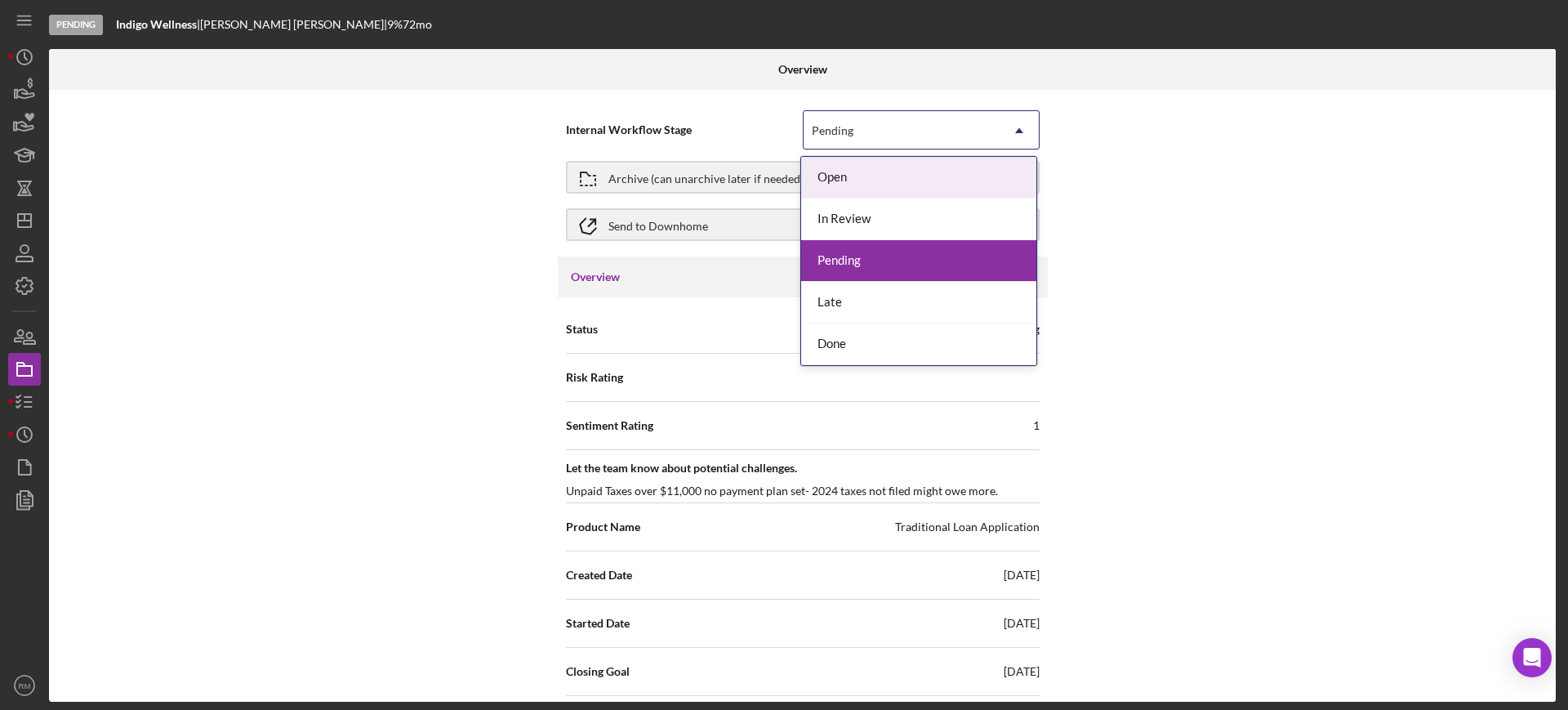
click at [939, 138] on div "Pending" at bounding box center [902, 130] width 196 height 37
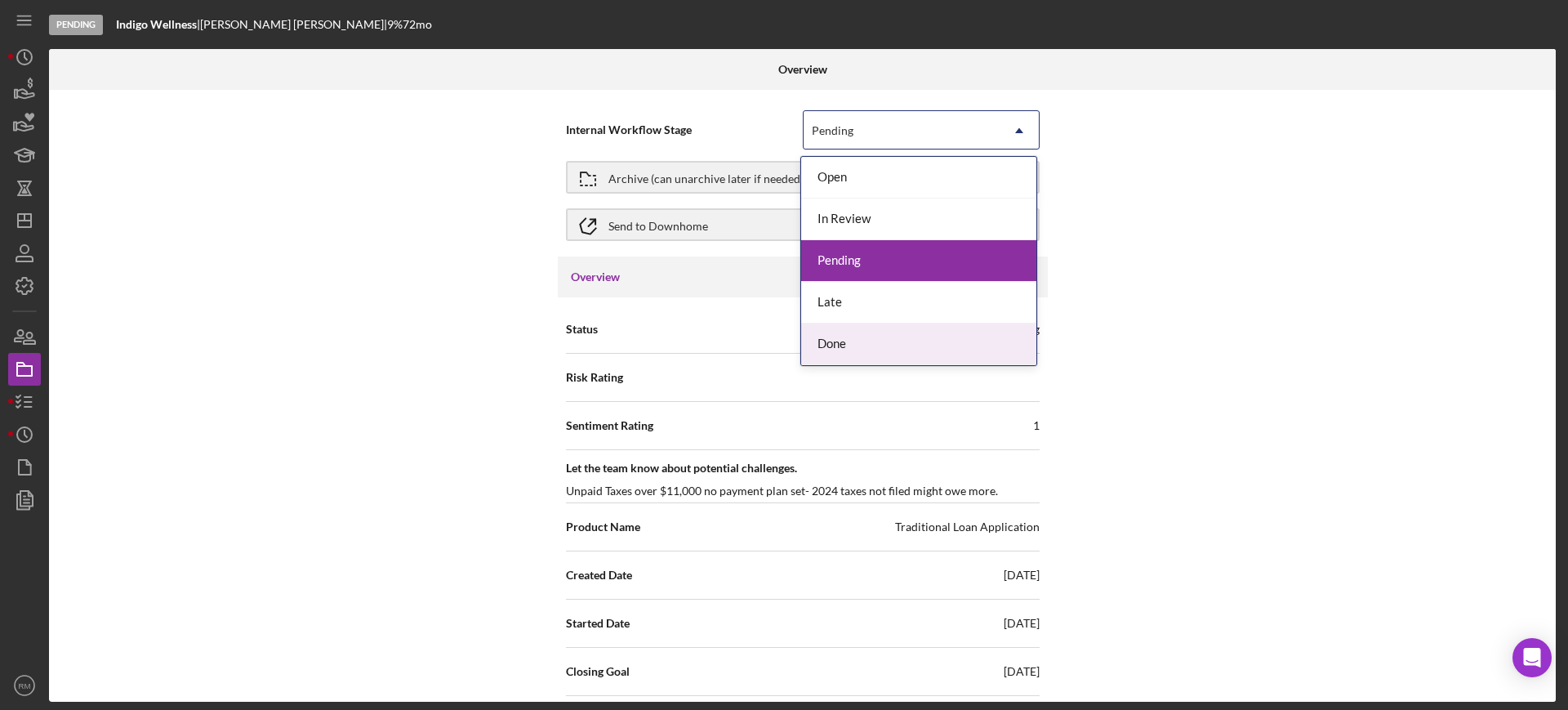
click at [840, 333] on div "Done" at bounding box center [919, 345] width 235 height 42
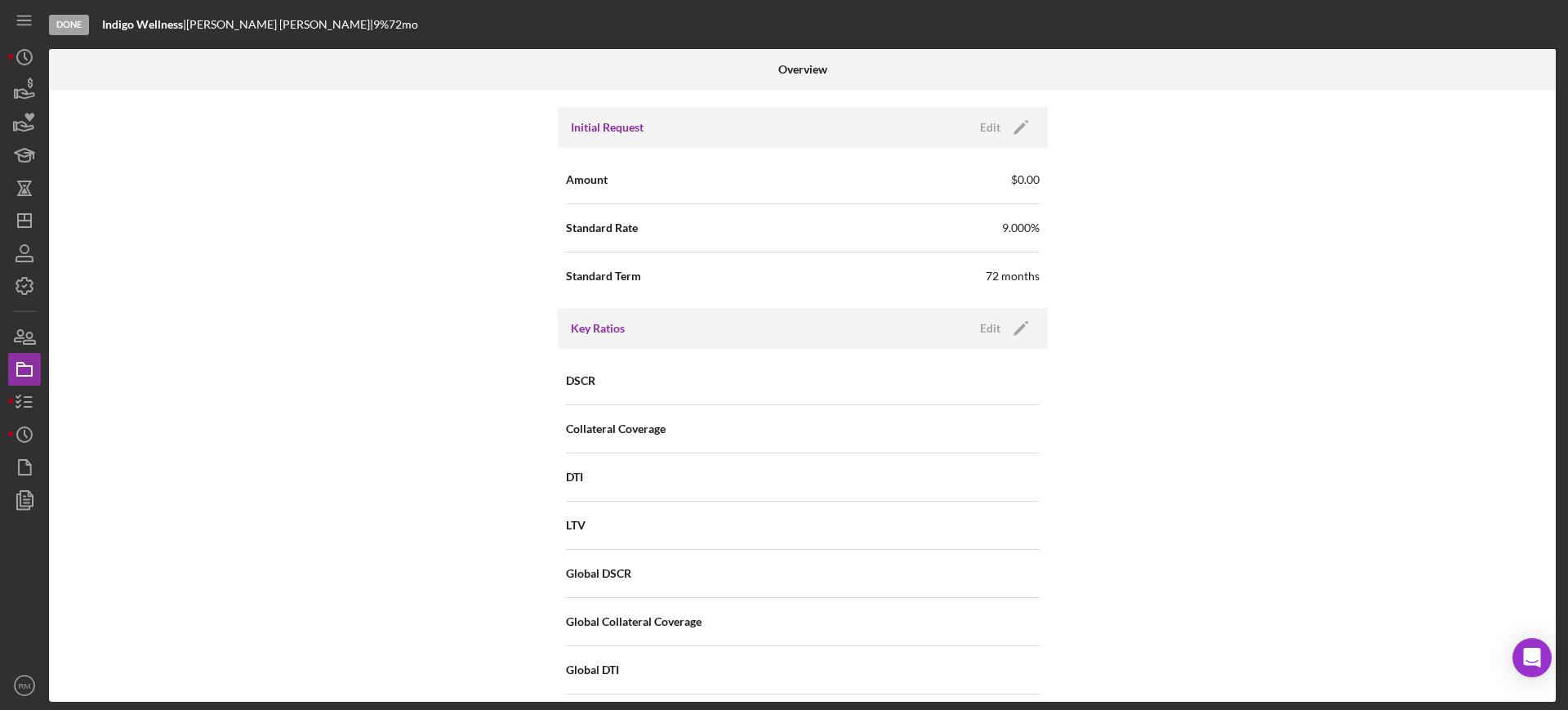
scroll to position [1681, 0]
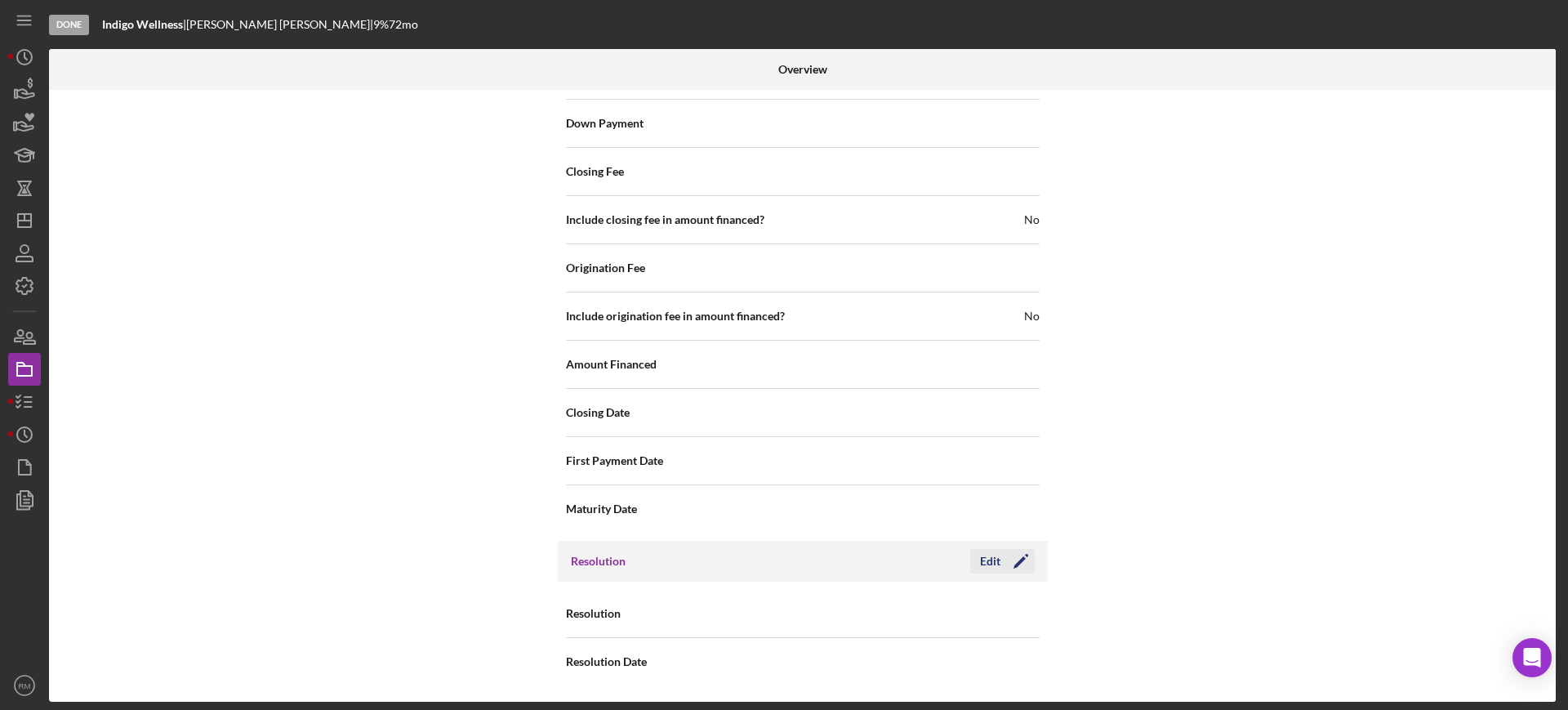
click at [988, 553] on div "Edit" at bounding box center [990, 561] width 20 height 25
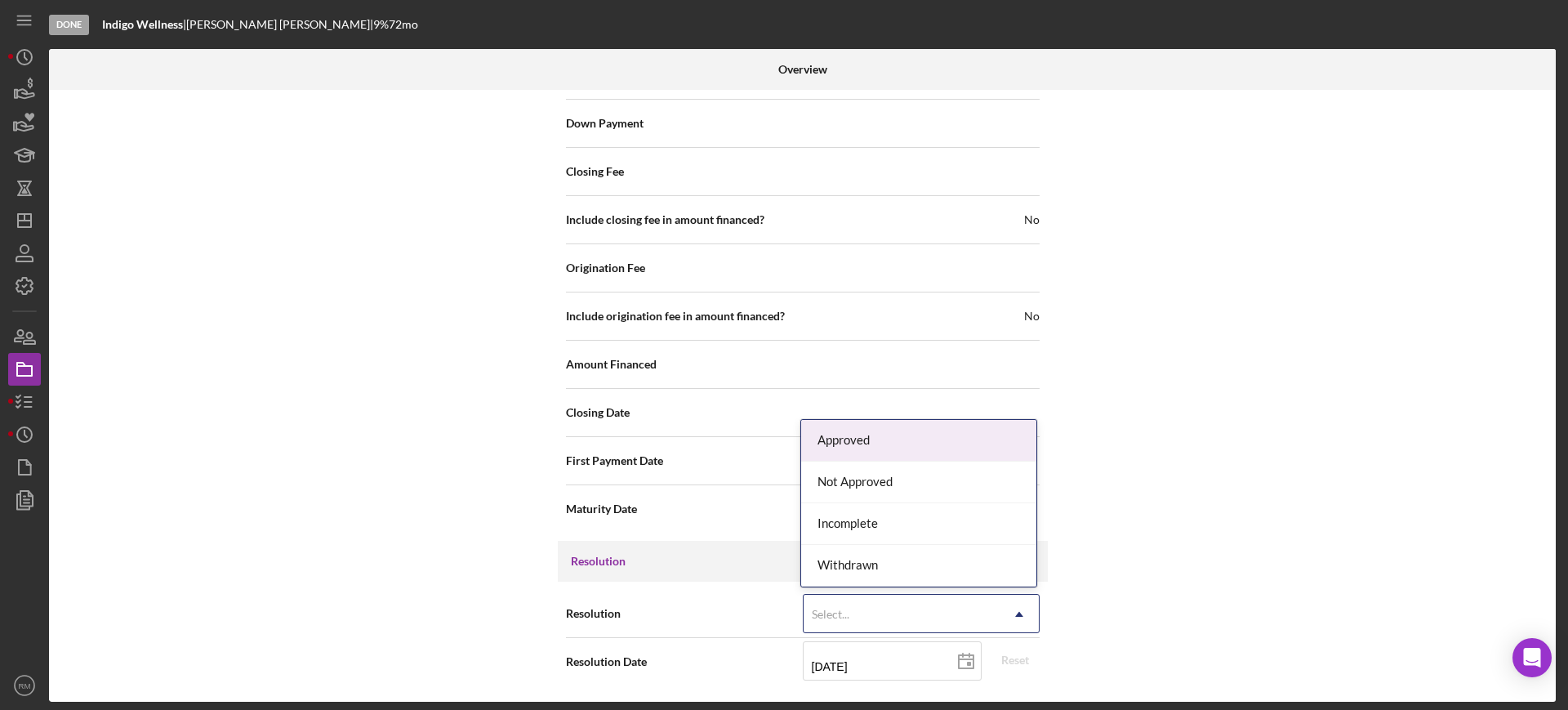
click at [834, 613] on div "Select..." at bounding box center [830, 615] width 37 height 13
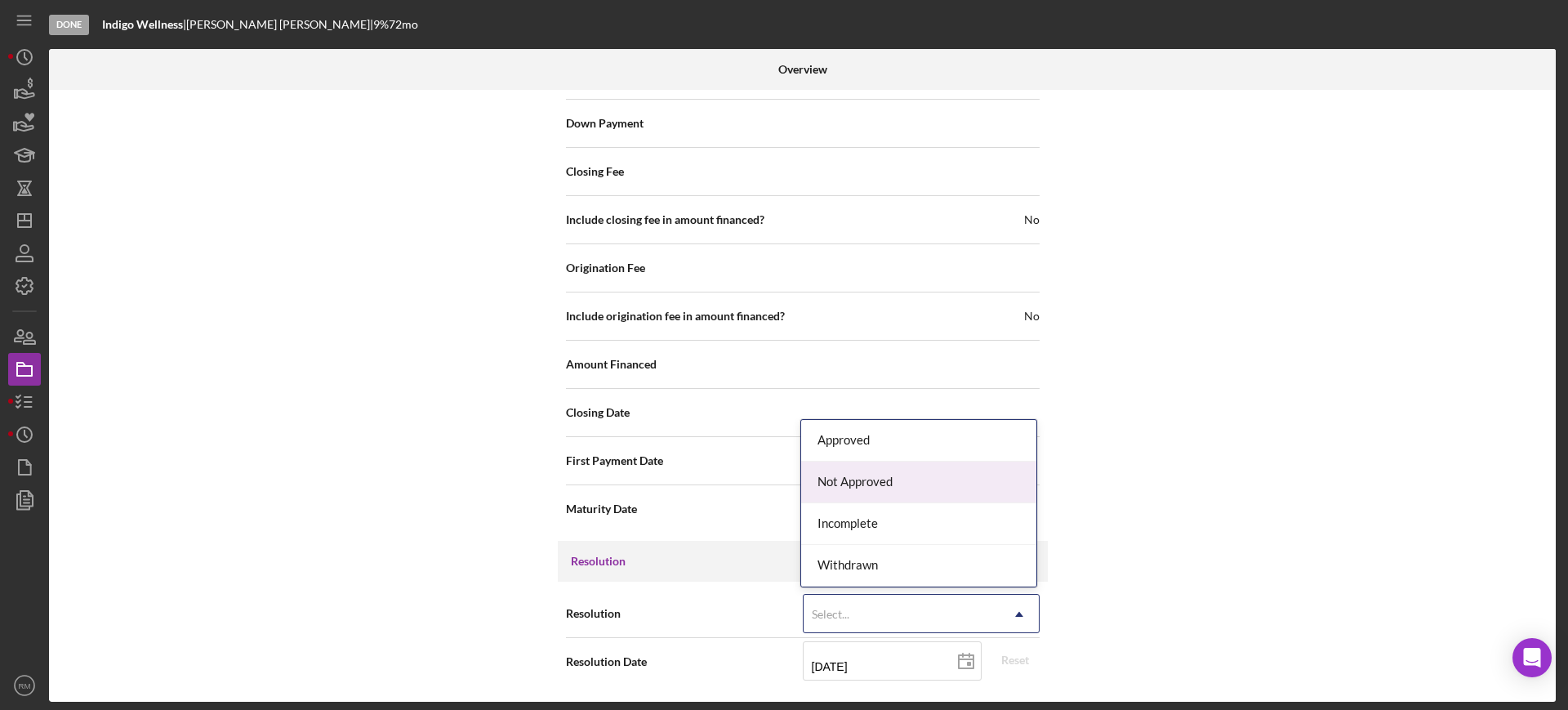
click at [884, 495] on div "Not Approved" at bounding box center [919, 483] width 235 height 42
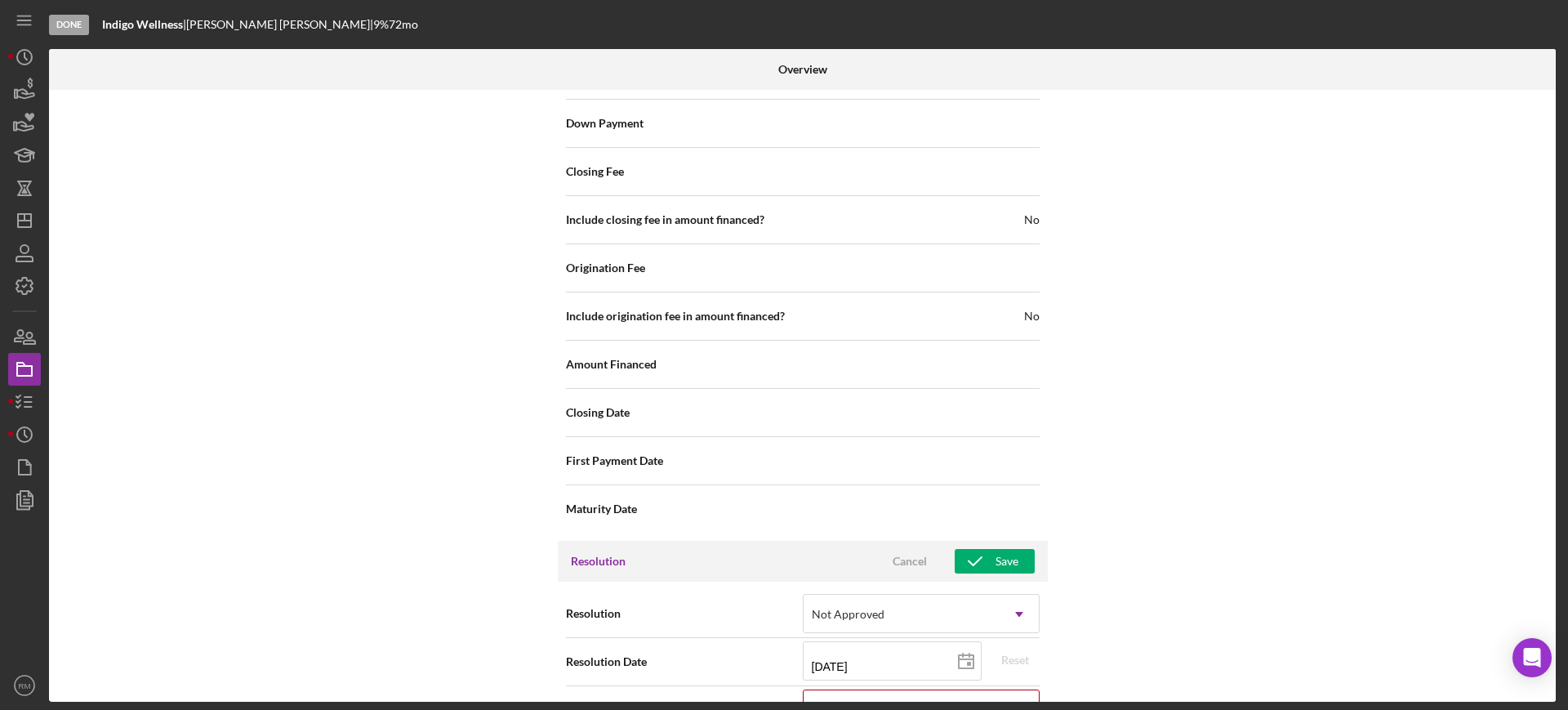
scroll to position [1785, 0]
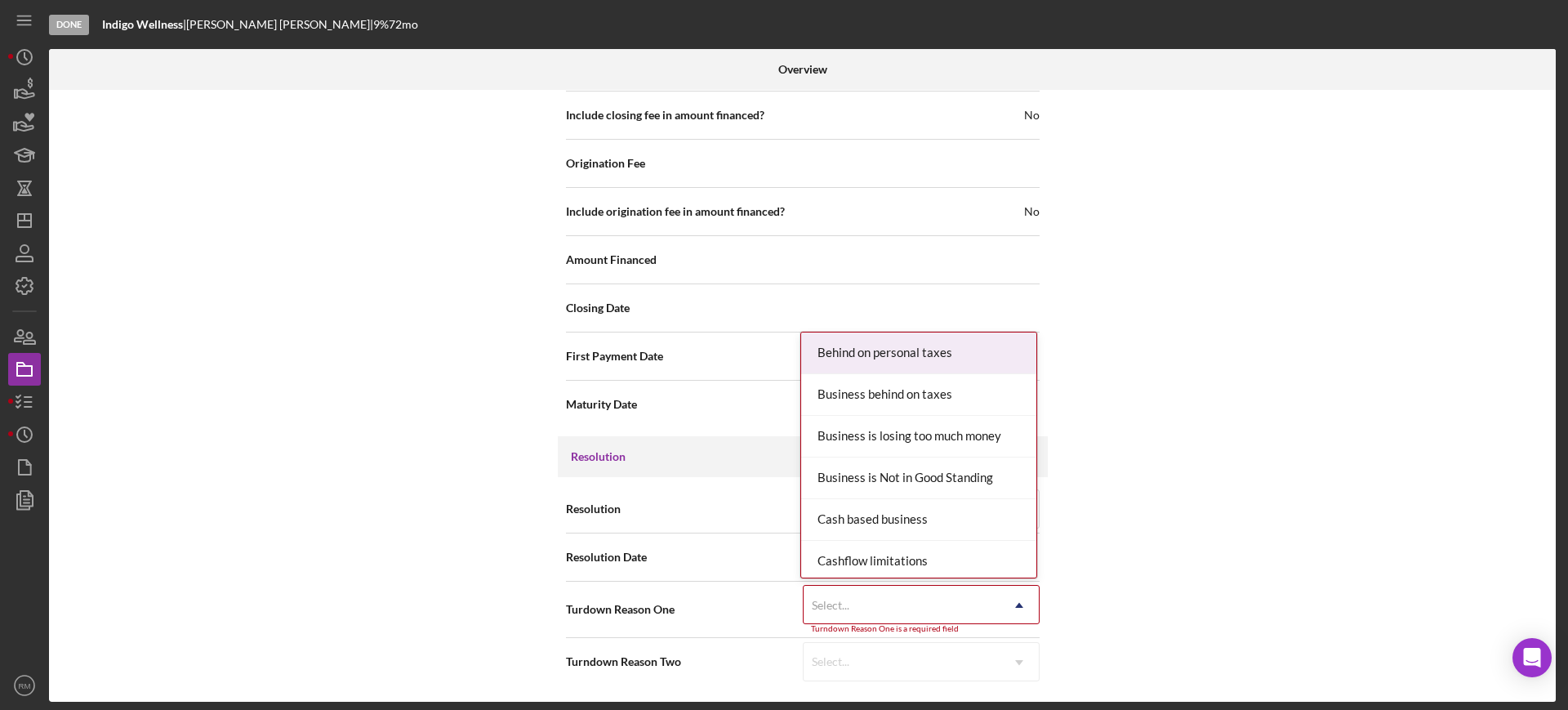
click at [853, 606] on div "Select..." at bounding box center [902, 605] width 196 height 37
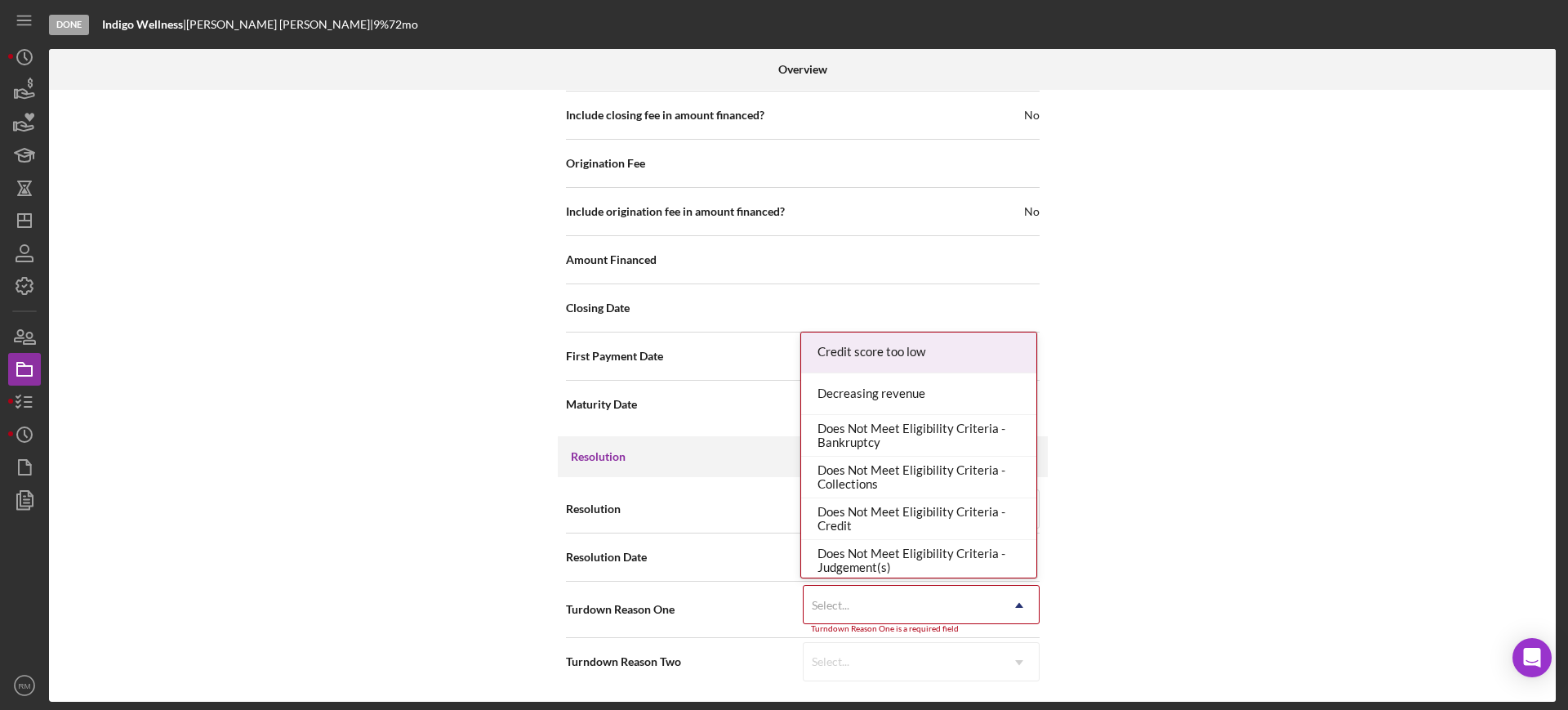
scroll to position [295, 0]
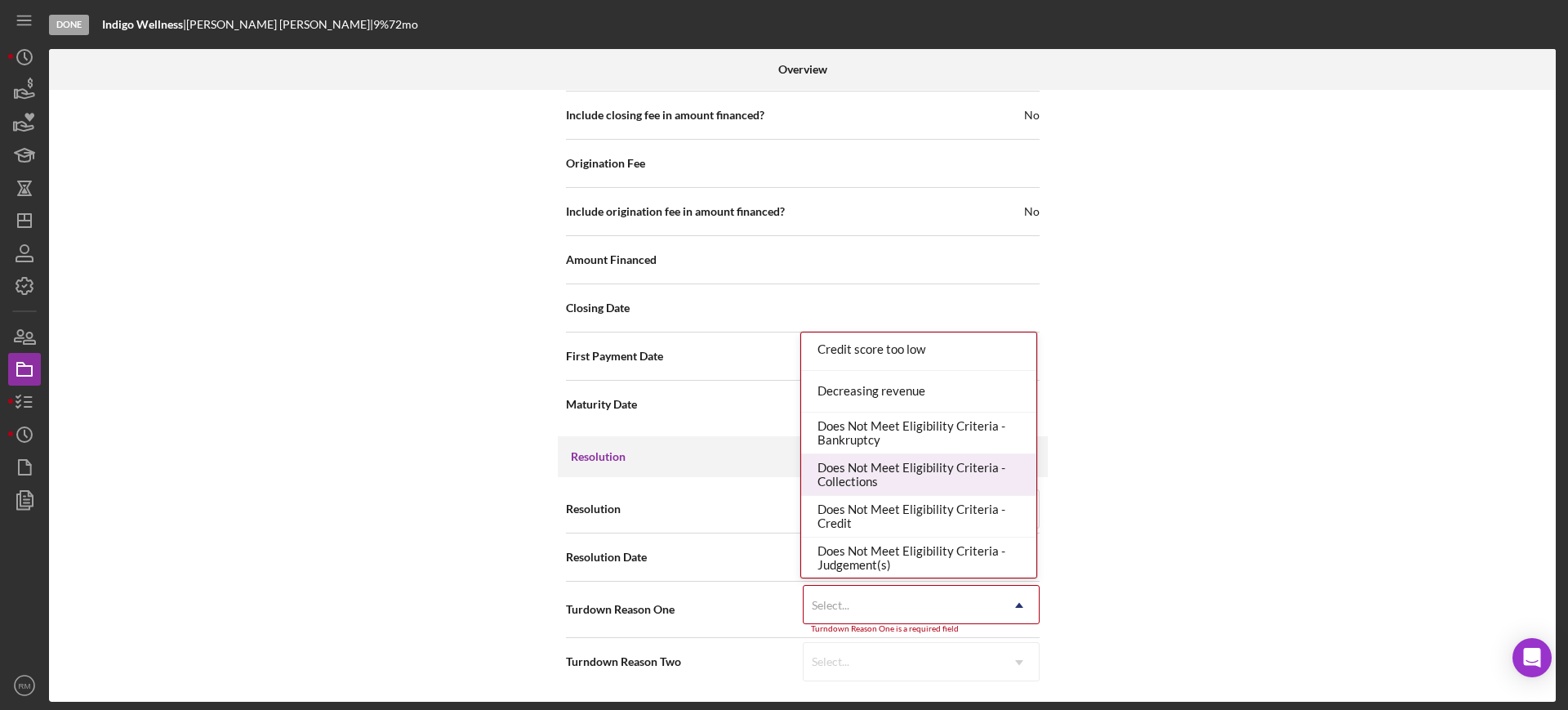
click at [918, 455] on div "Does Not Meet Eligibility Criteria - Collections" at bounding box center [919, 475] width 235 height 42
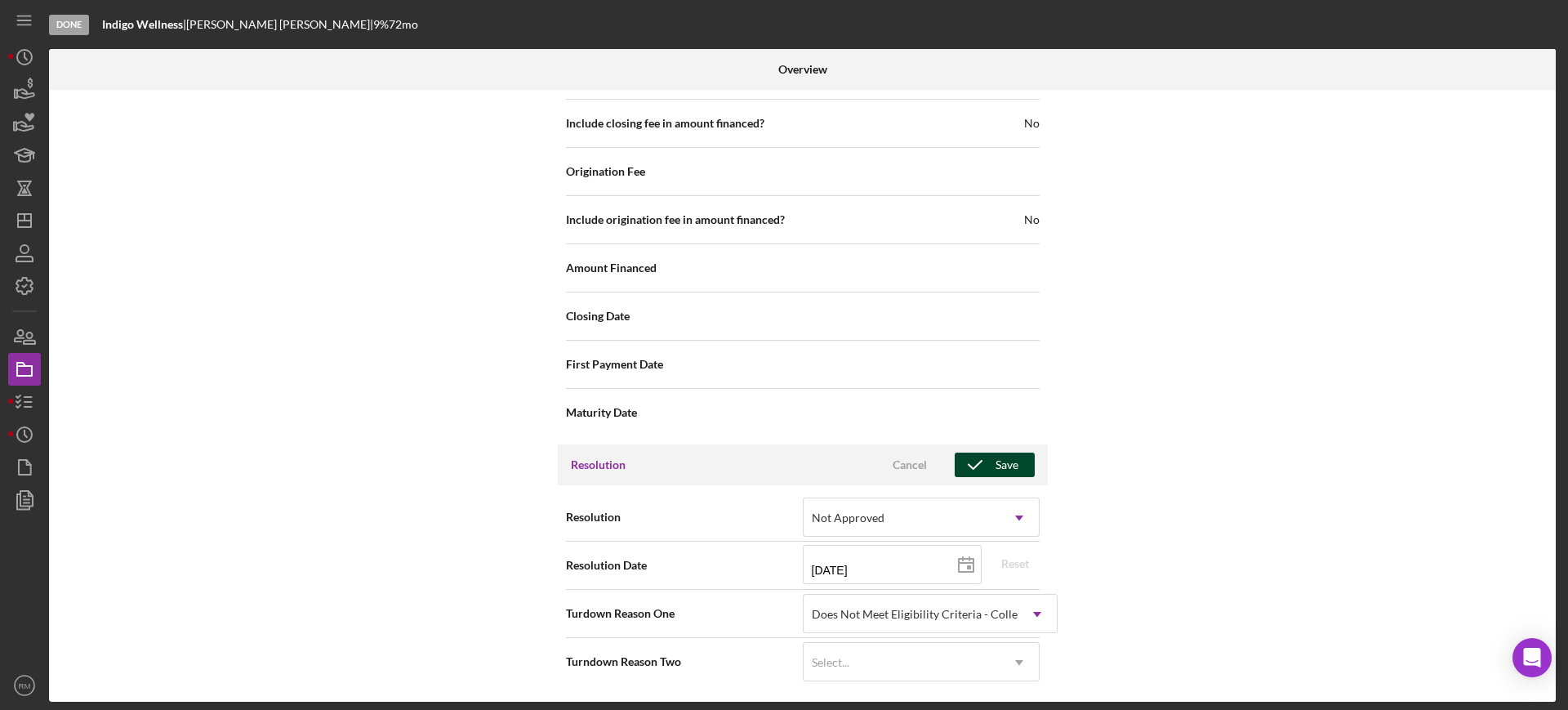
click at [974, 461] on icon "button" at bounding box center [975, 465] width 41 height 41
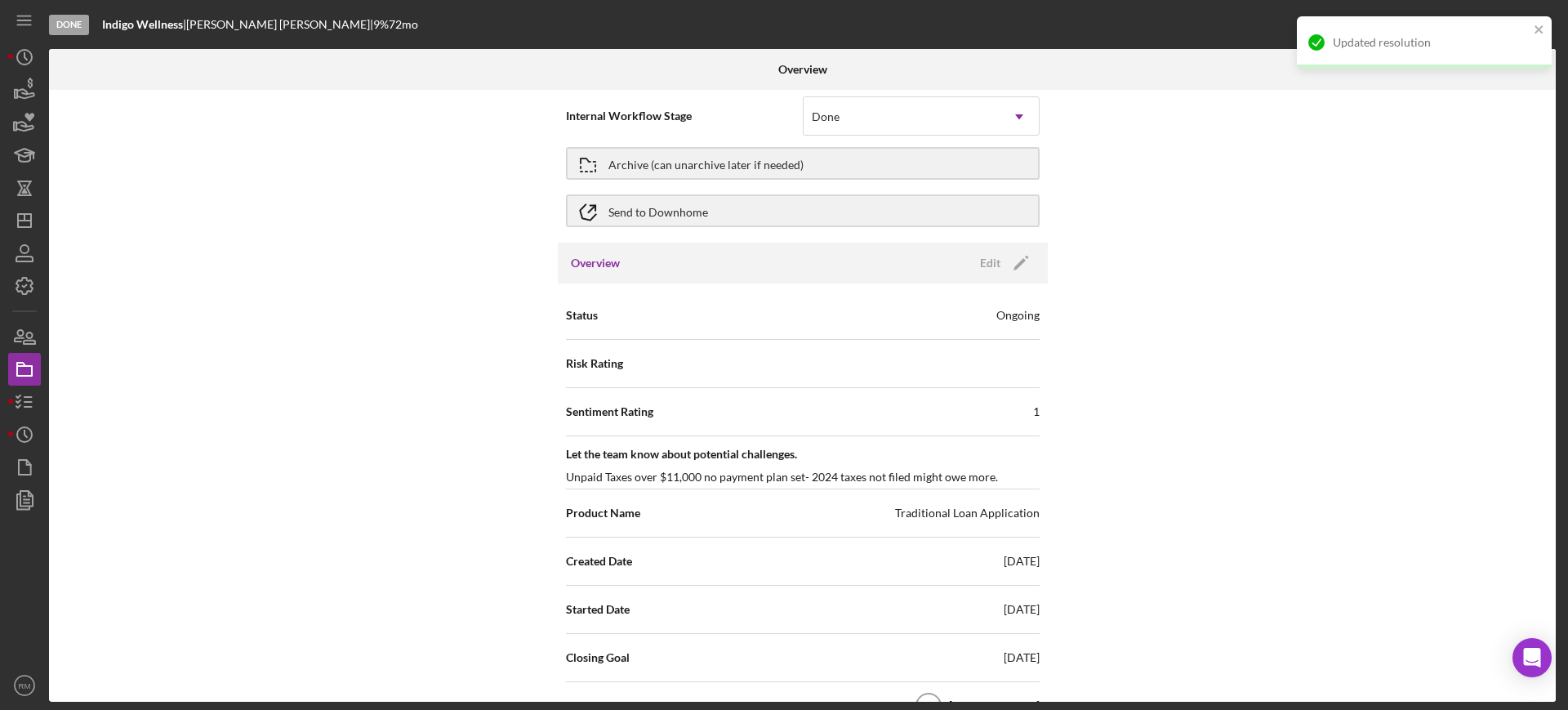
scroll to position [0, 0]
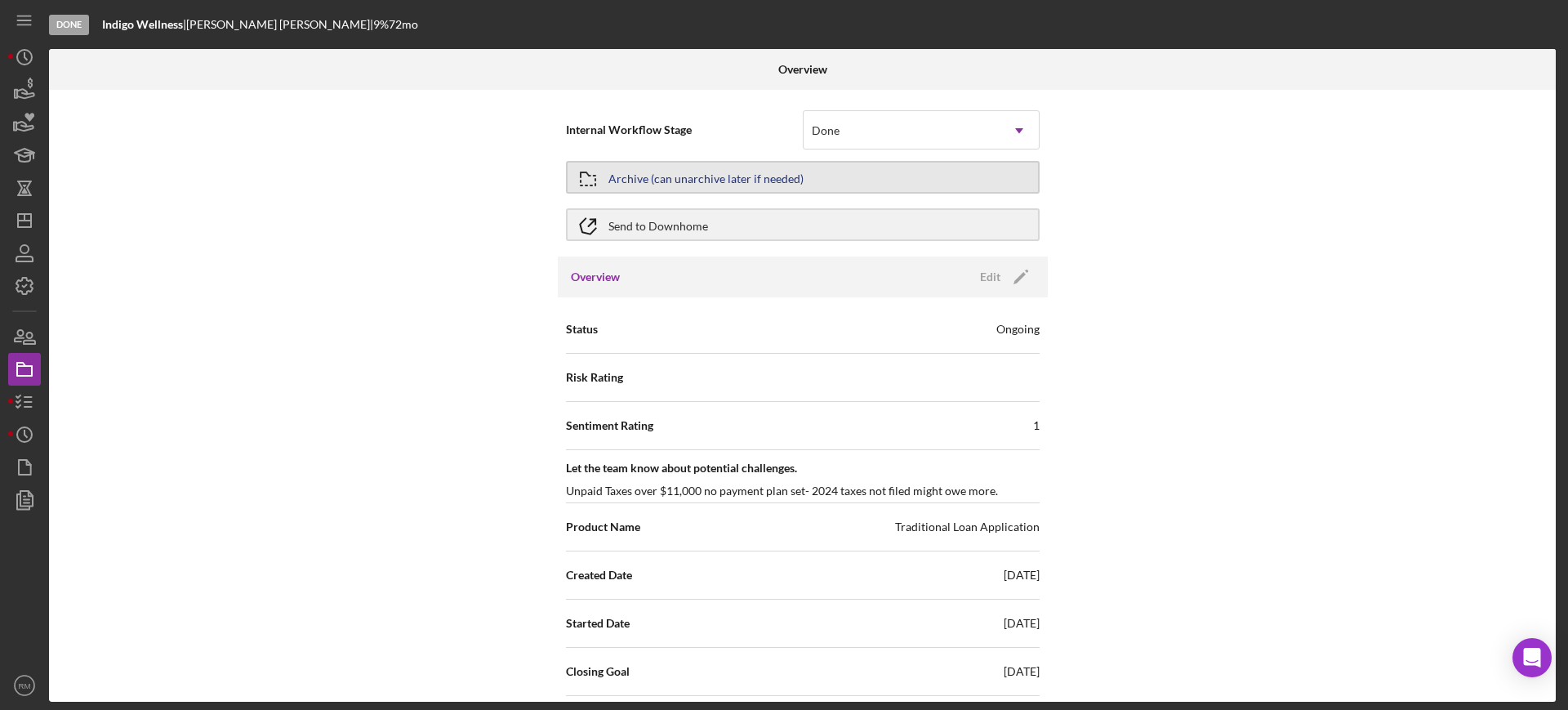
click at [650, 165] on div "Archive (can unarchive later if needed)" at bounding box center [705, 177] width 195 height 29
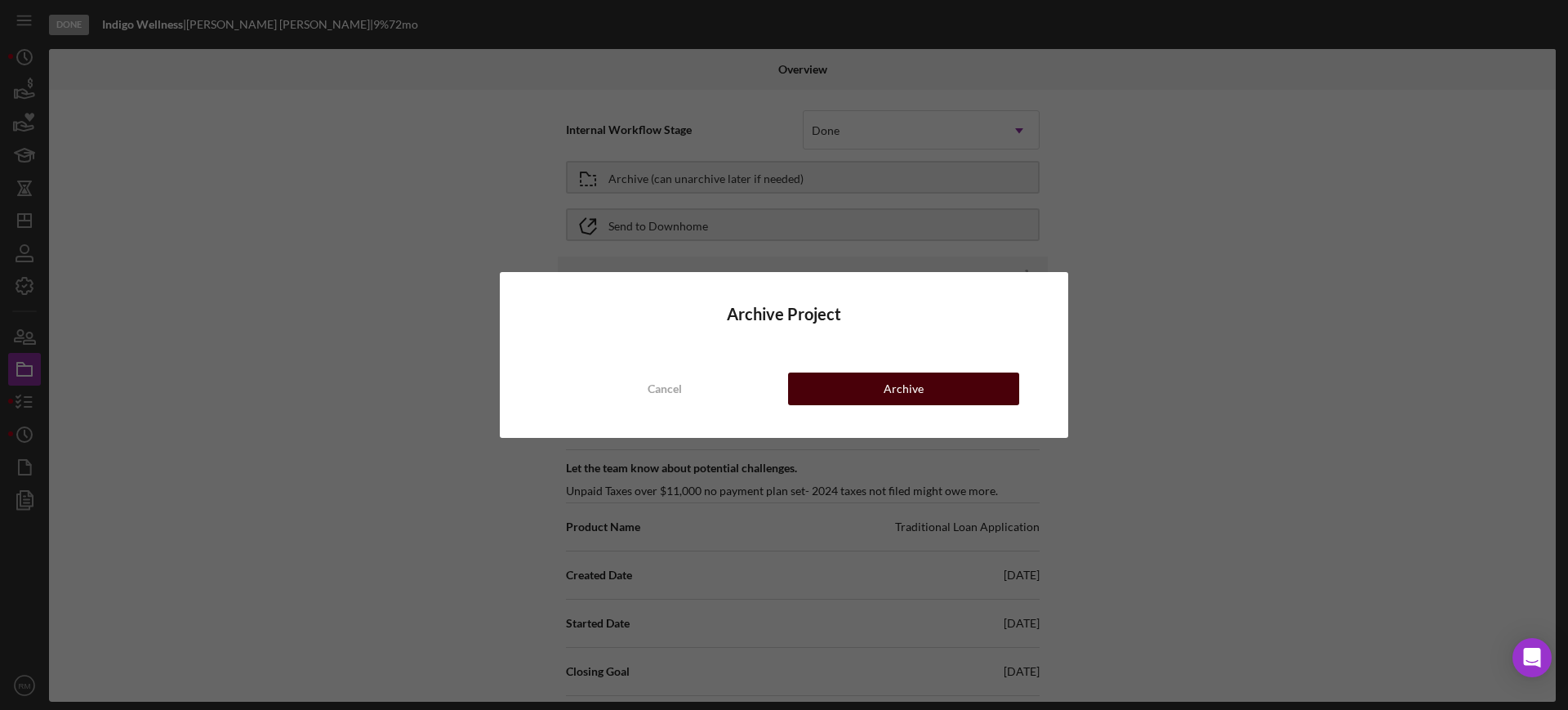
click at [902, 385] on div "Archive" at bounding box center [904, 389] width 40 height 33
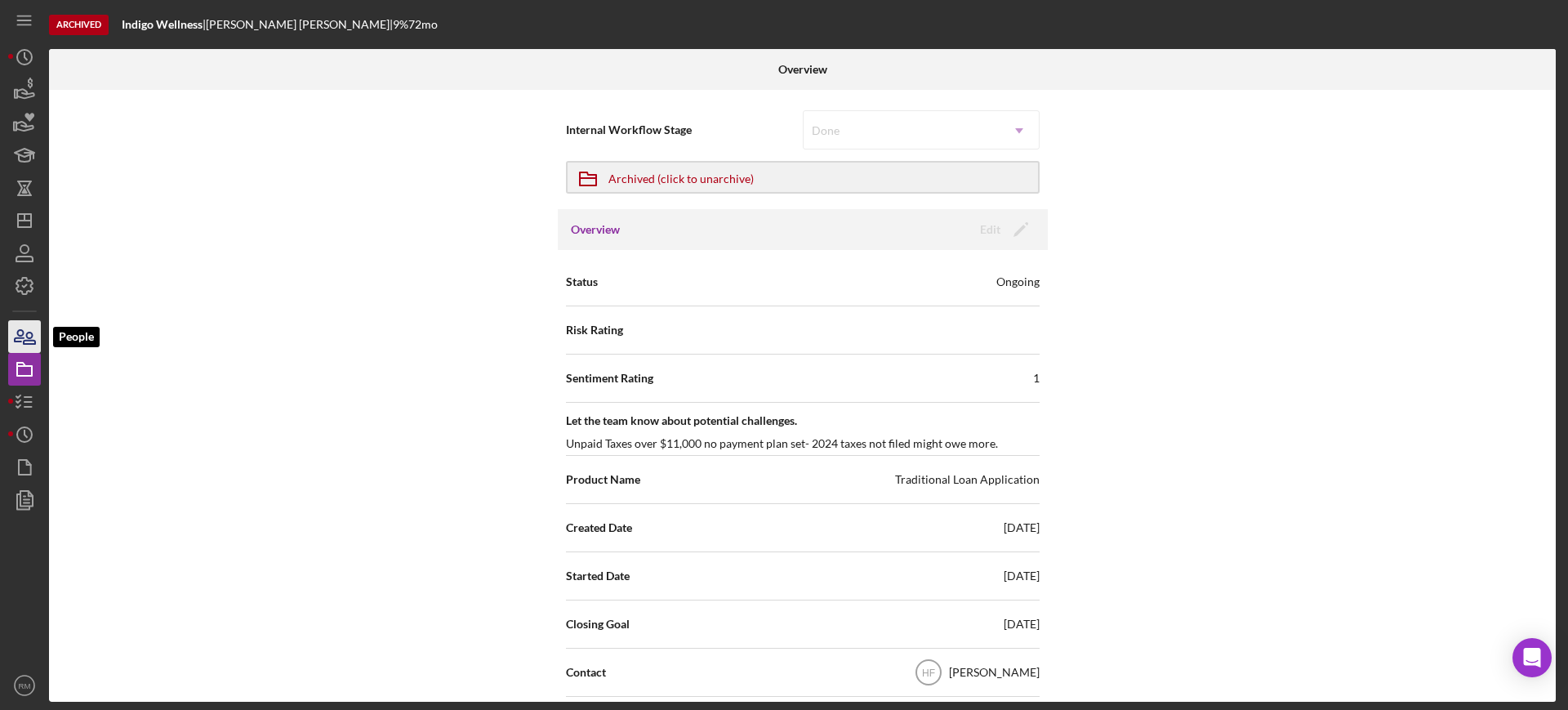
click at [36, 322] on icon "button" at bounding box center [24, 336] width 41 height 41
